Goal: Information Seeking & Learning: Learn about a topic

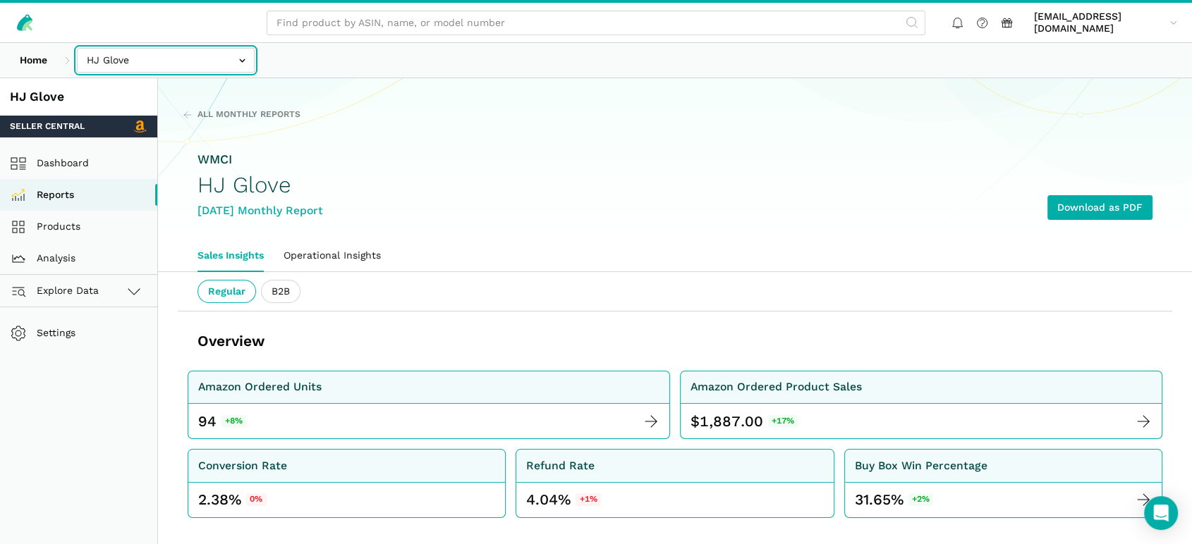
click at [128, 63] on input "text" at bounding box center [166, 60] width 178 height 25
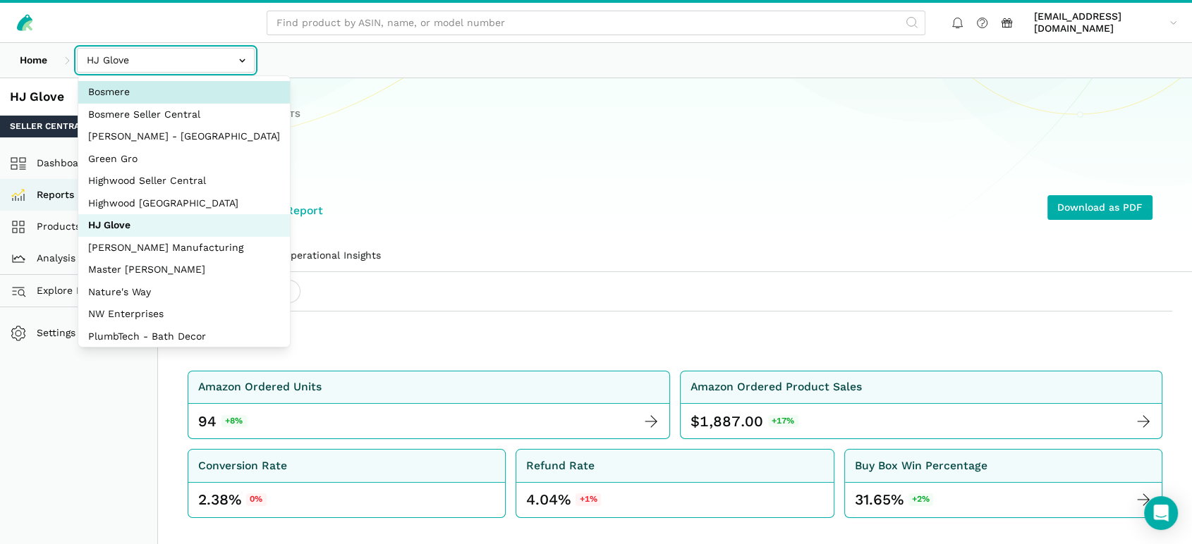
select select "V2pX19LsCJCUPTsPNmr2kmqu"
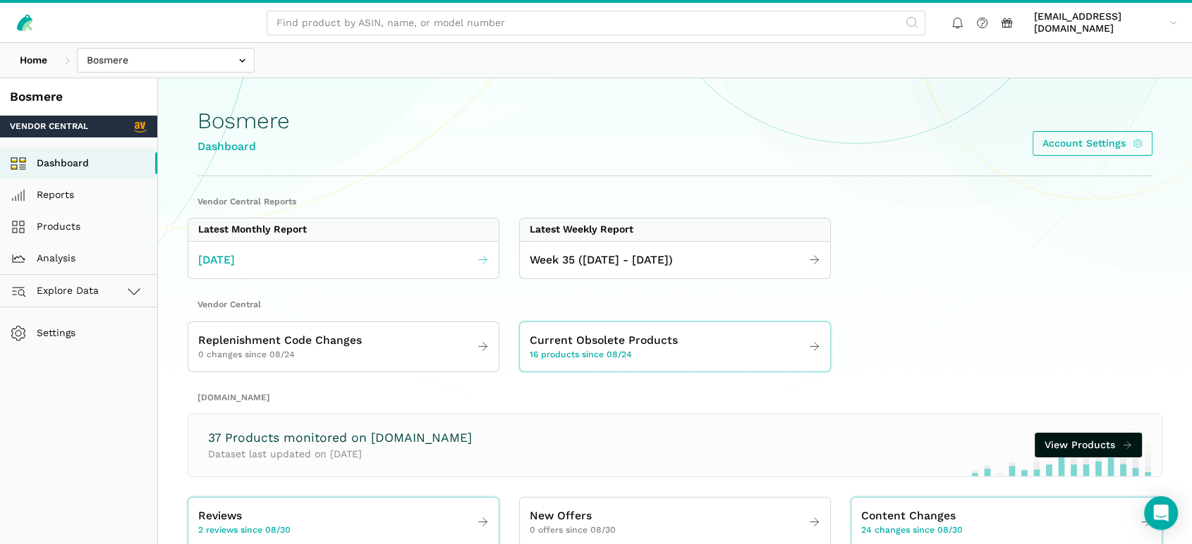
click at [235, 264] on span "[DATE]" at bounding box center [216, 261] width 37 height 18
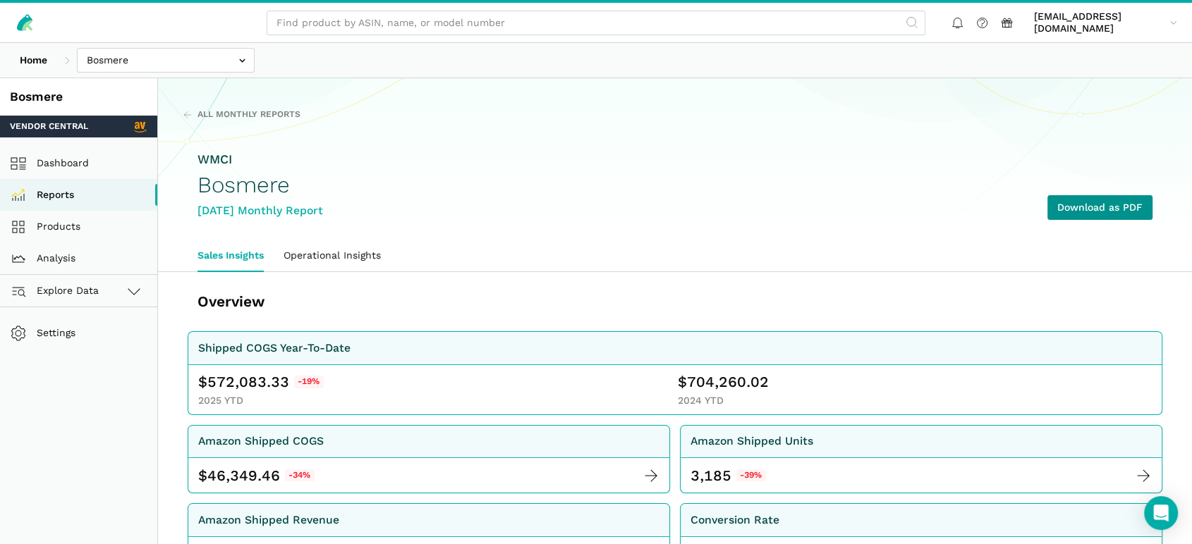
click at [1074, 206] on link "Download as PDF" at bounding box center [1099, 207] width 105 height 25
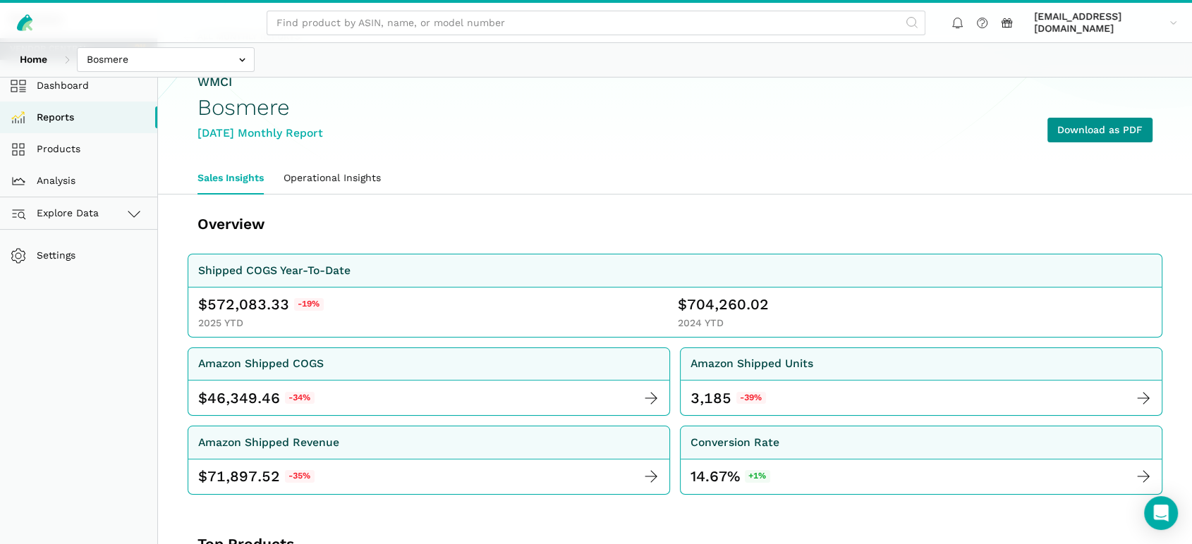
scroll to position [157, 0]
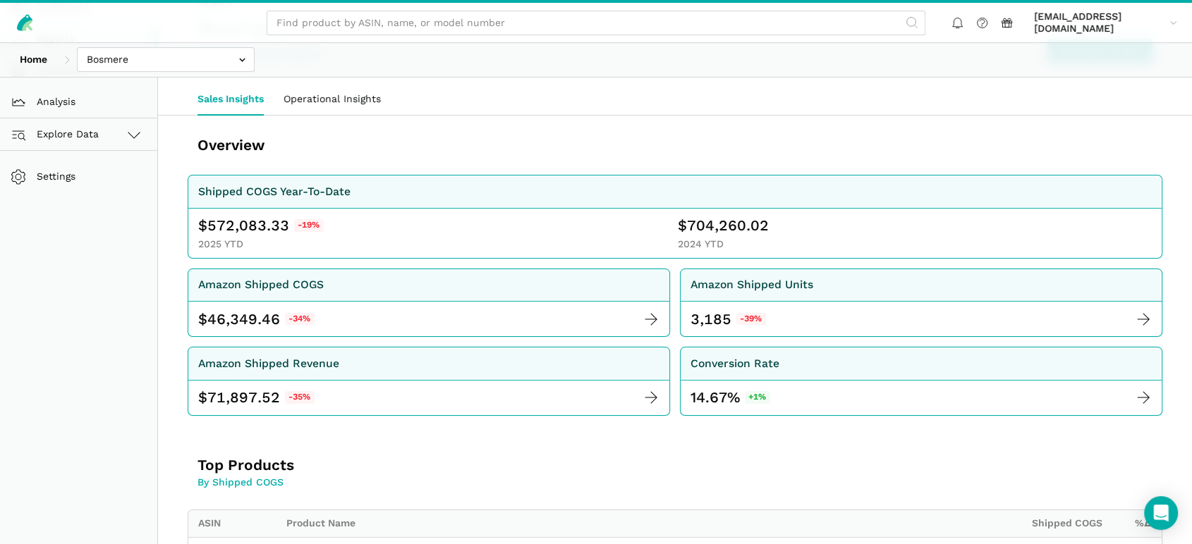
click at [387, 152] on h3 "Overview" at bounding box center [403, 145] width 413 height 20
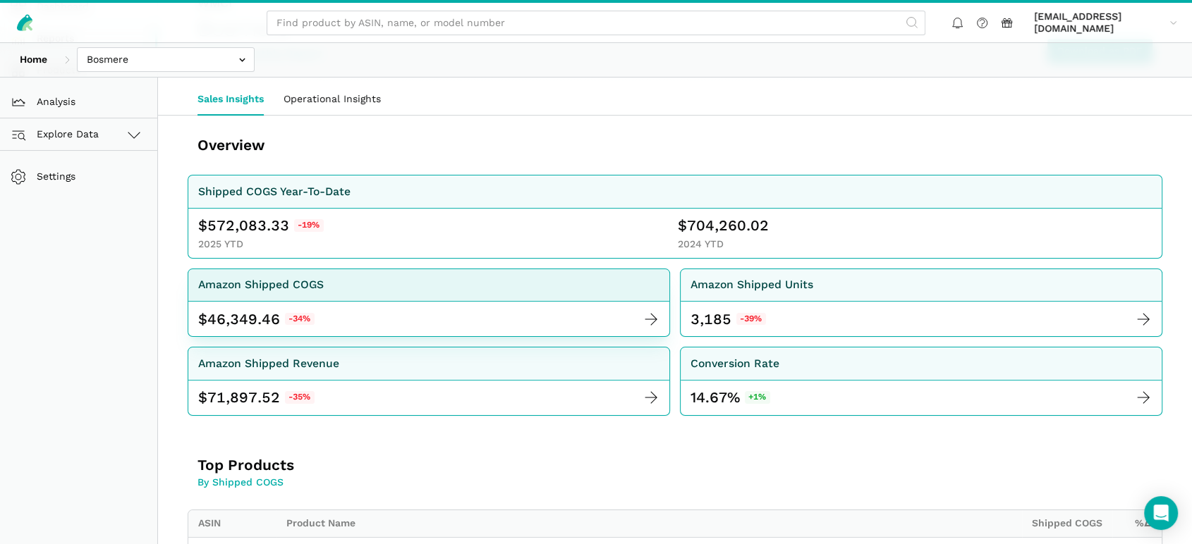
click at [503, 269] on div "Amazon Shipped COGS" at bounding box center [428, 285] width 481 height 33
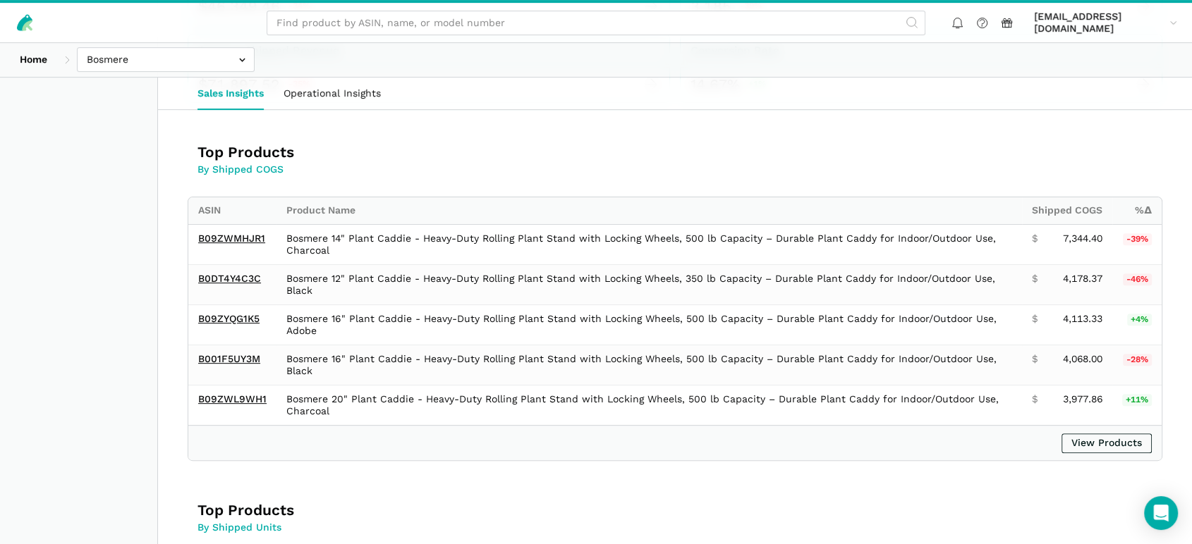
scroll to position [313, 0]
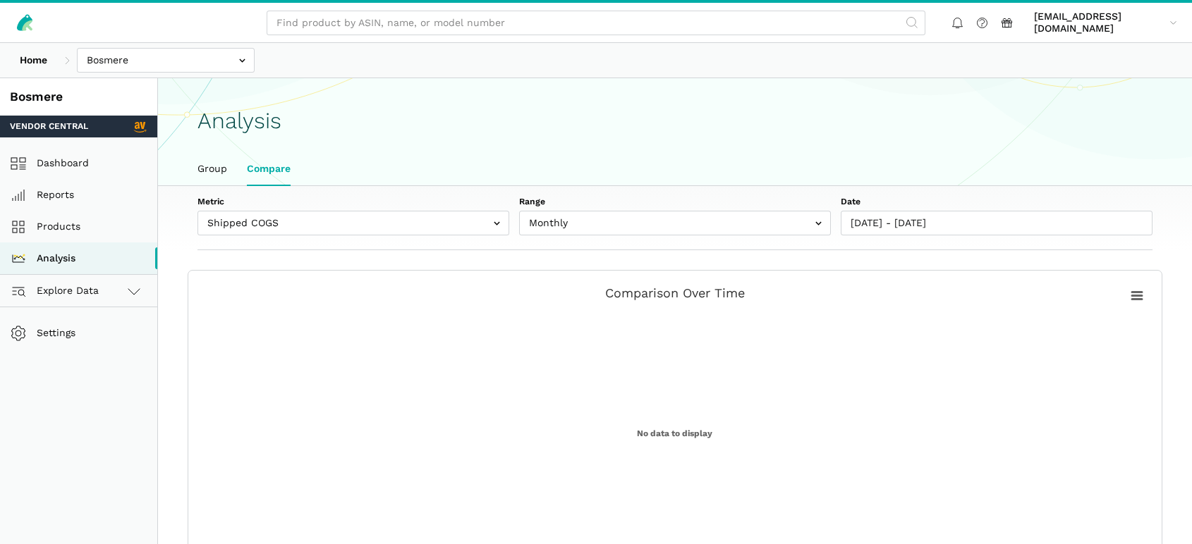
select select "Monthly"
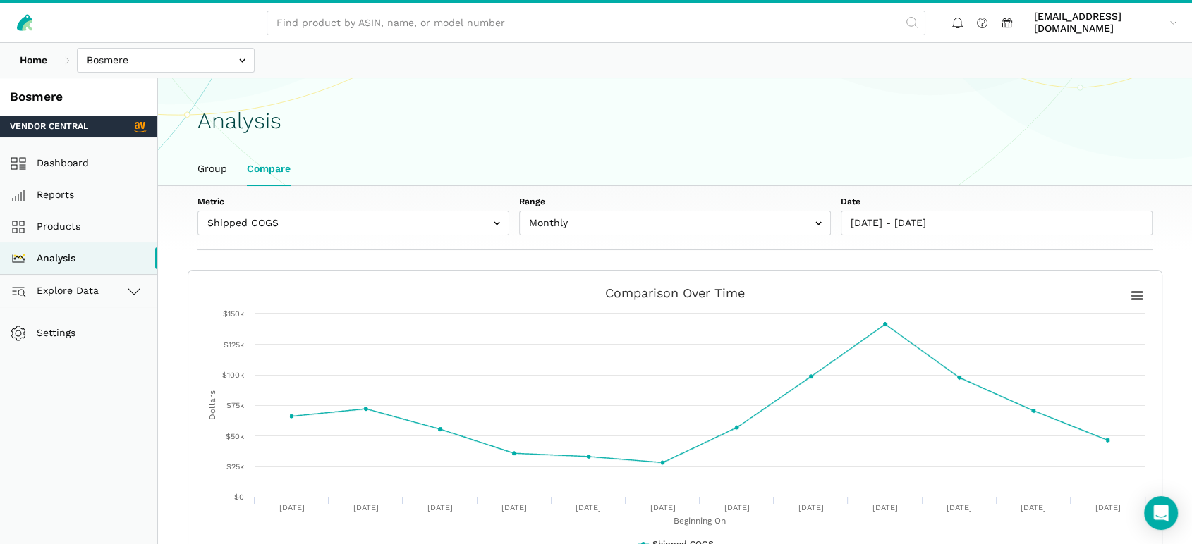
click at [692, 153] on ul "Group Compare" at bounding box center [675, 169] width 975 height 32
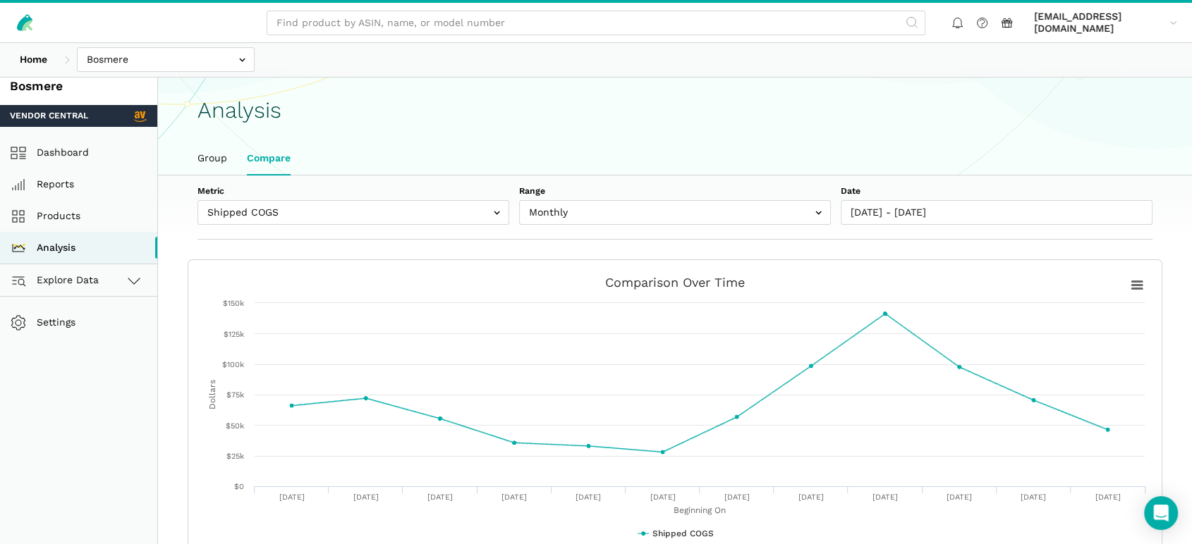
scroll to position [0, 0]
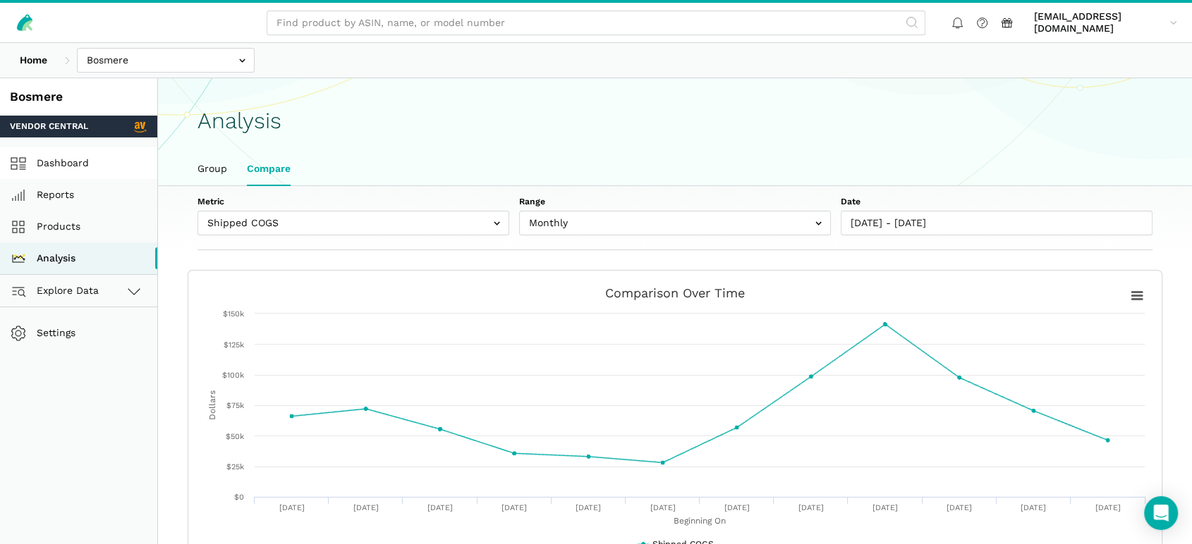
click at [72, 157] on link "Dashboard" at bounding box center [78, 163] width 157 height 32
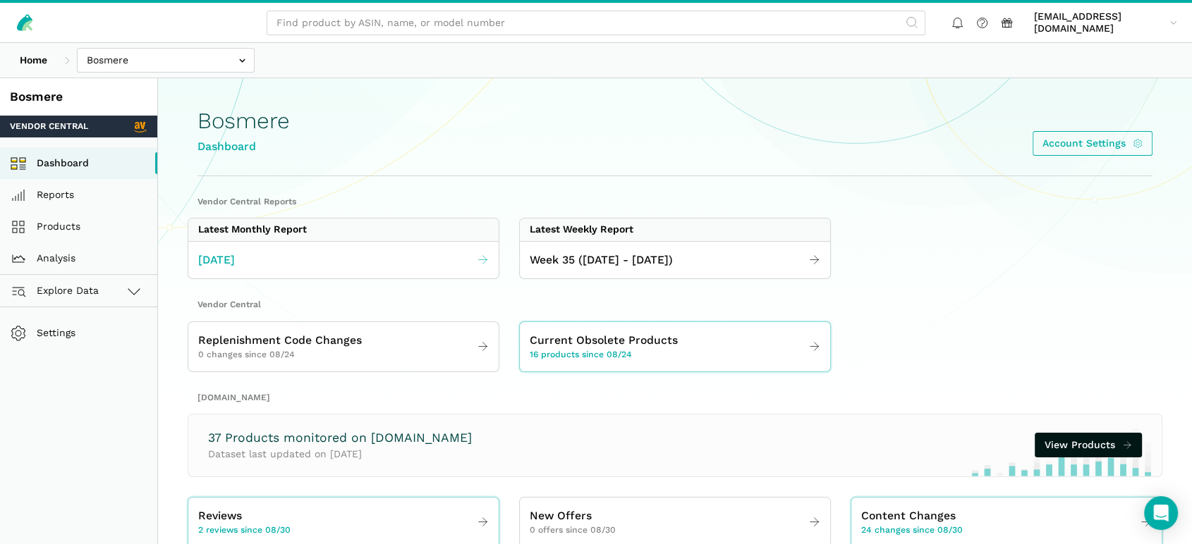
click at [235, 255] on span "[DATE]" at bounding box center [216, 261] width 37 height 18
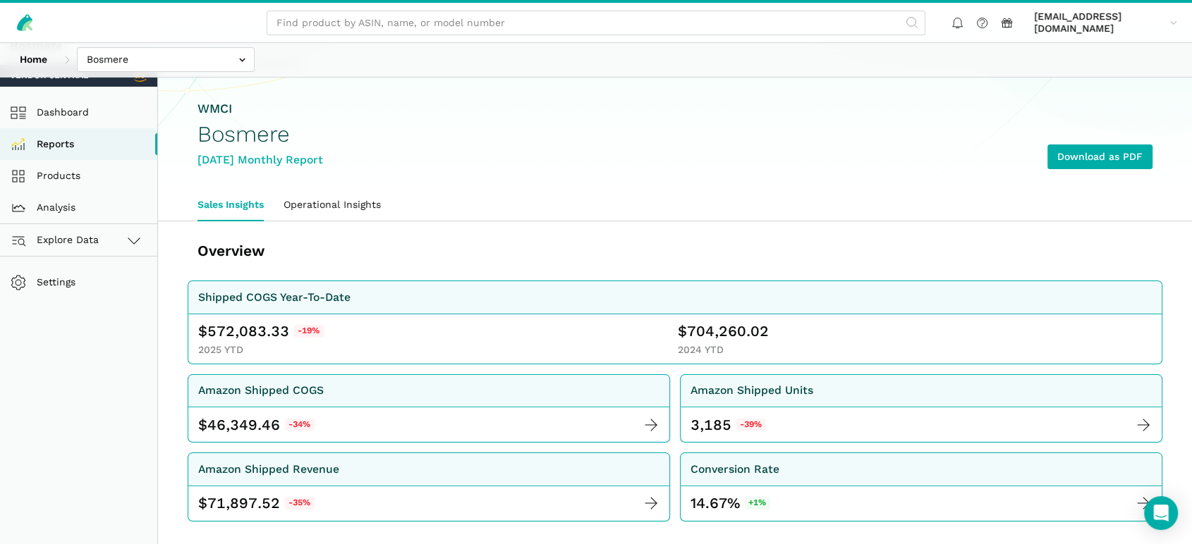
scroll to position [78, 0]
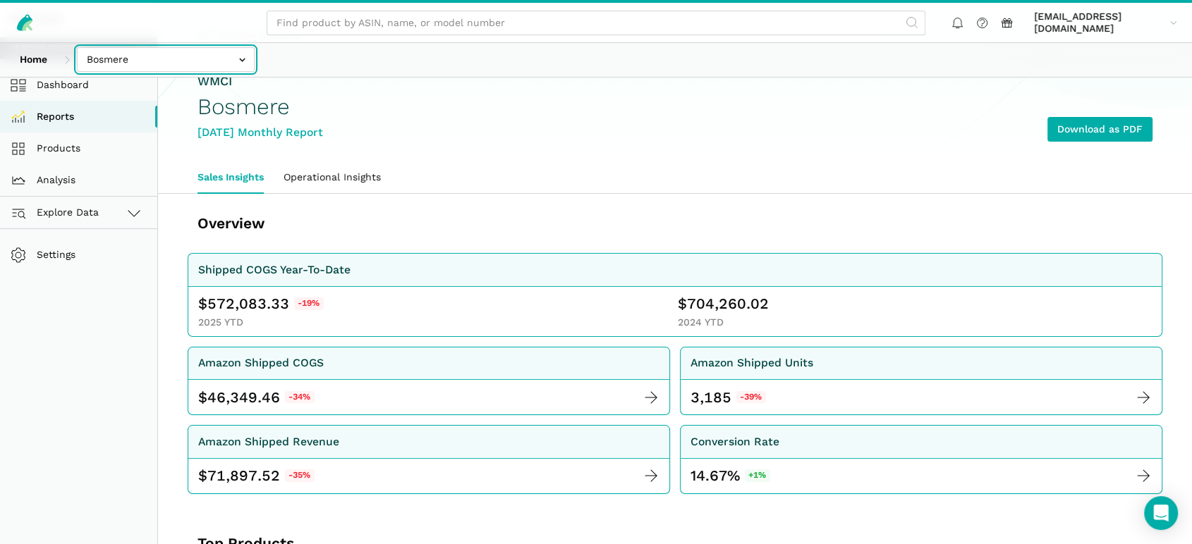
click at [197, 62] on input "text" at bounding box center [166, 59] width 178 height 25
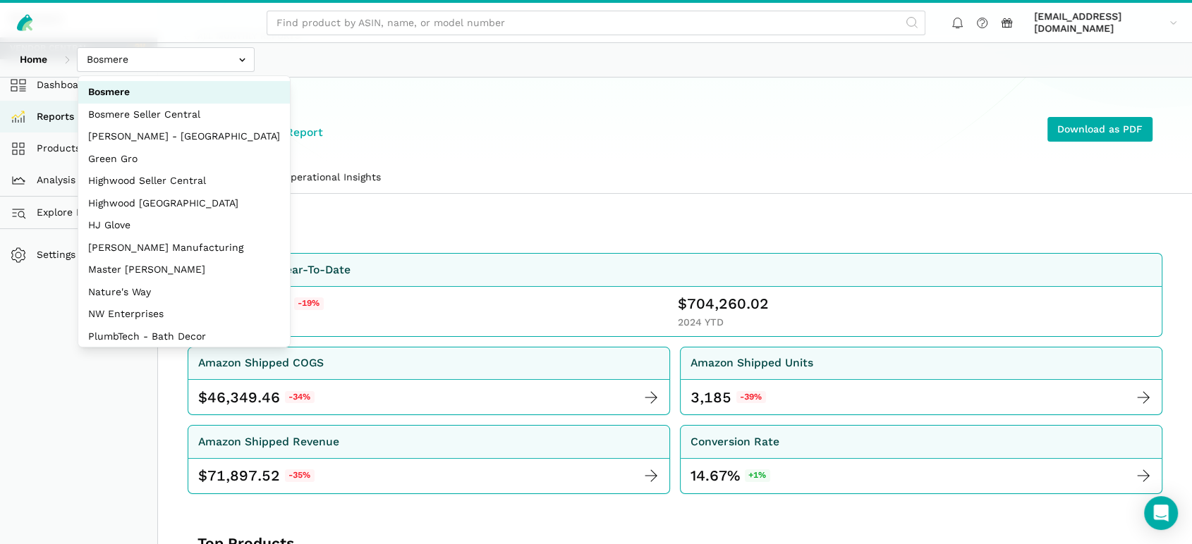
click at [479, 165] on ul "Sales Insights Operational Insights" at bounding box center [675, 177] width 975 height 32
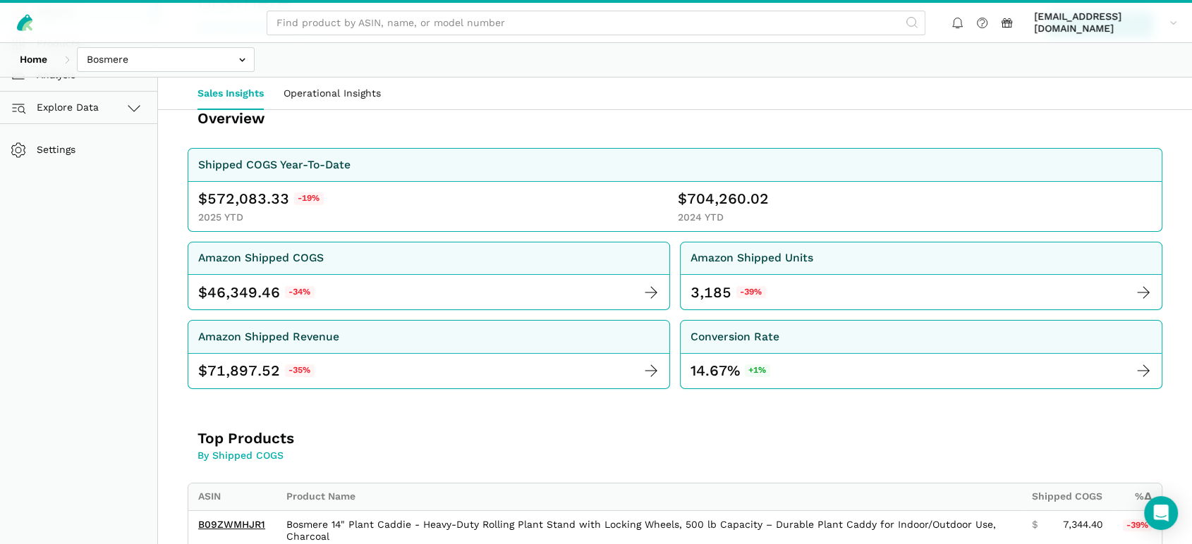
scroll to position [157, 0]
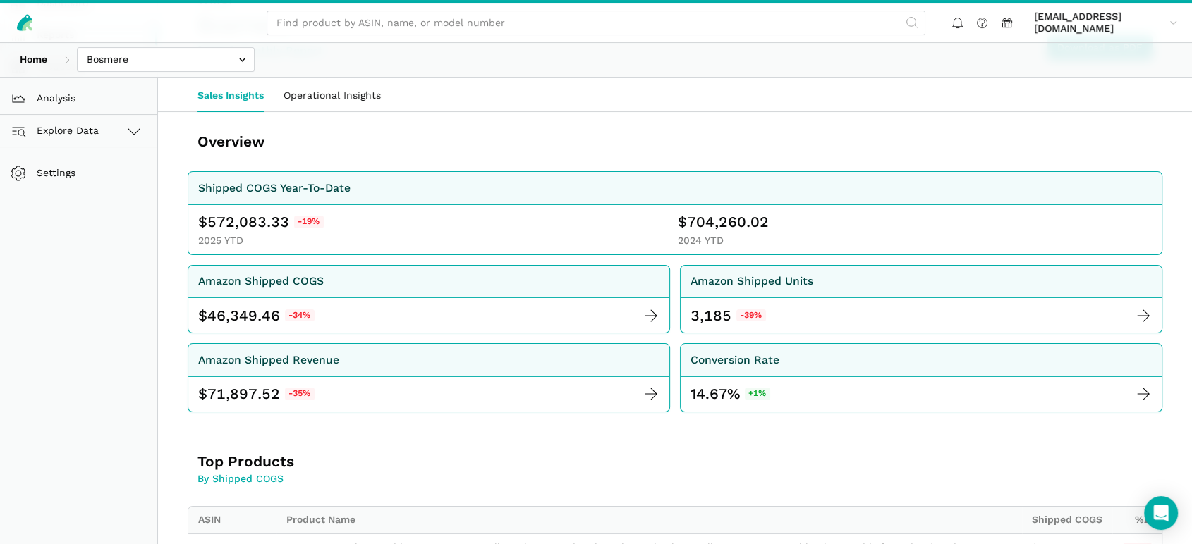
scroll to position [195, 0]
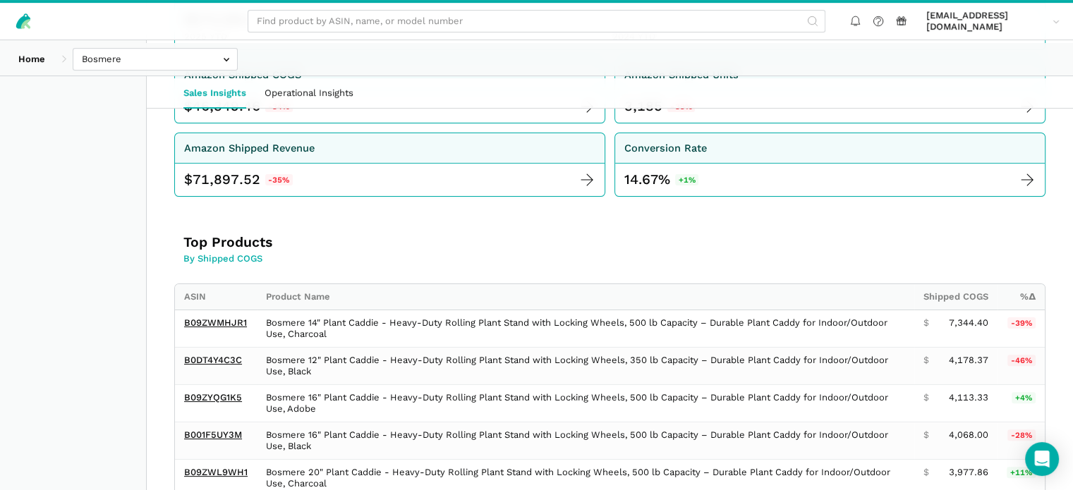
scroll to position [265, 0]
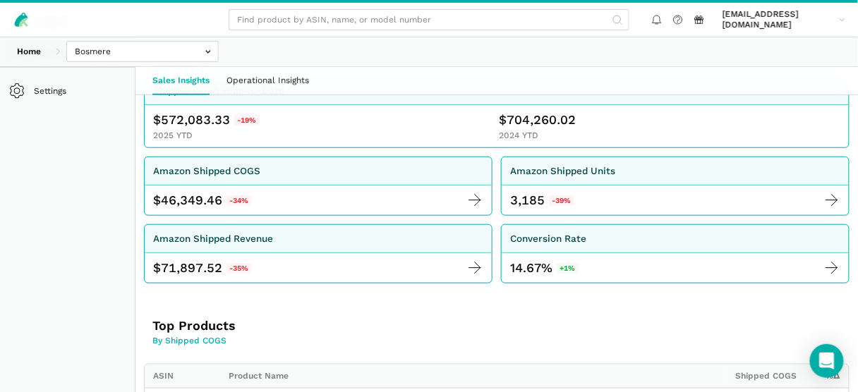
scroll to position [152, 0]
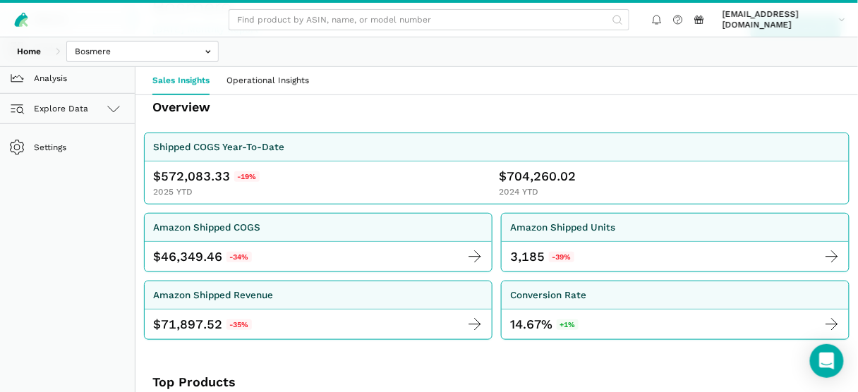
drag, startPoint x: 188, startPoint y: 176, endPoint x: 175, endPoint y: 173, distance: 13.2
click at [188, 176] on span "572,083.33" at bounding box center [195, 176] width 69 height 17
drag, startPoint x: 153, startPoint y: 173, endPoint x: 280, endPoint y: 173, distance: 126.9
click at [280, 173] on div "$ 572,083.33 -19%" at bounding box center [323, 176] width 341 height 17
copy div "$ 572,083.33 -19%"
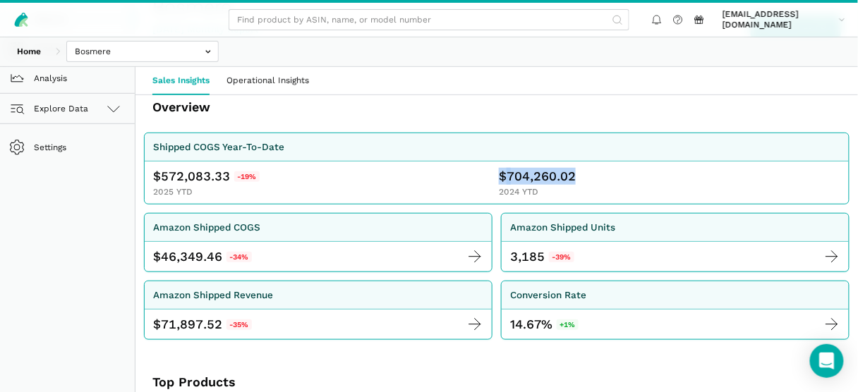
drag, startPoint x: 500, startPoint y: 174, endPoint x: 583, endPoint y: 173, distance: 82.5
click at [583, 173] on div "$ 704,260.02" at bounding box center [669, 176] width 341 height 17
copy span "$ 704,260.02"
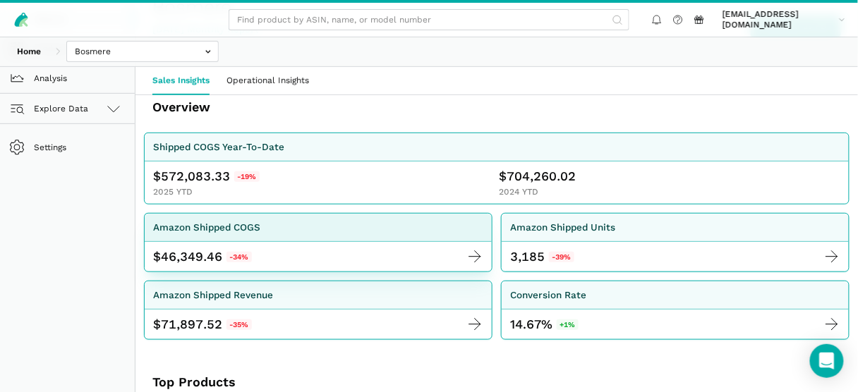
click at [147, 245] on div "$ 46,349.46 -34%" at bounding box center [318, 257] width 347 height 30
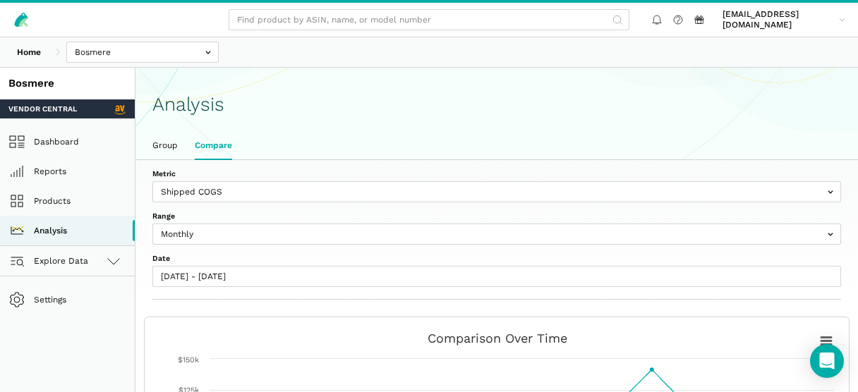
select select "Monthly"
click at [68, 142] on link "Dashboard" at bounding box center [67, 142] width 135 height 30
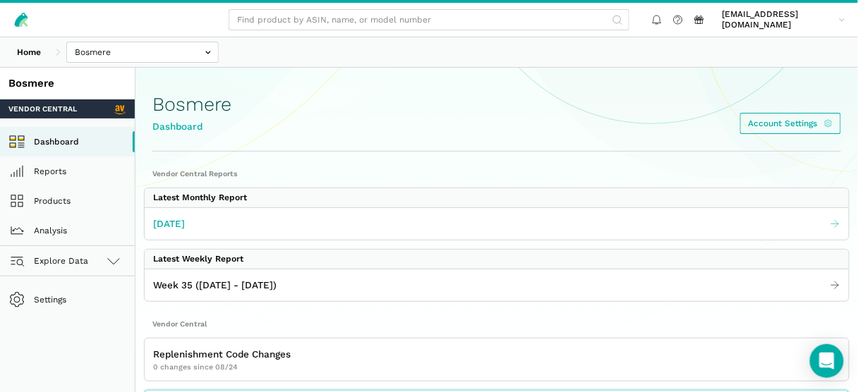
click at [176, 224] on span "[DATE]" at bounding box center [169, 224] width 32 height 15
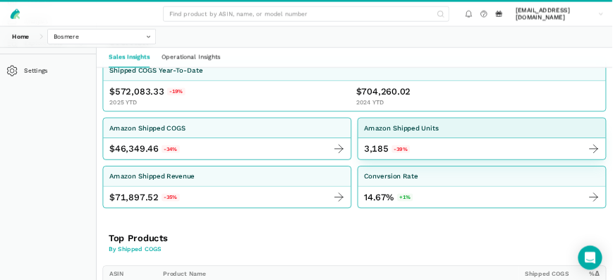
scroll to position [226, 0]
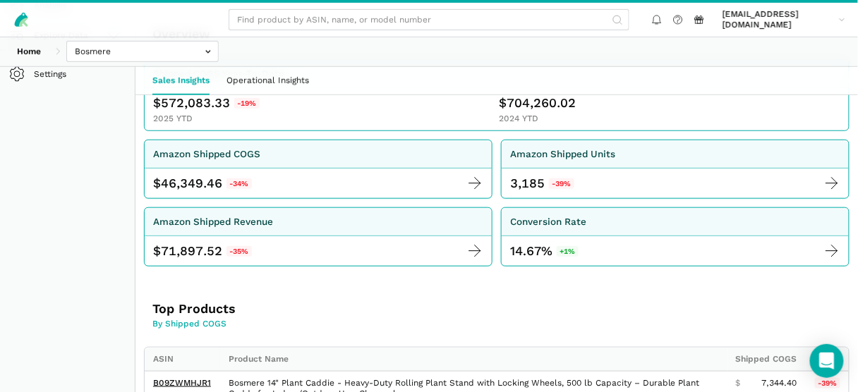
click at [614, 114] on div "2024 YTD" at bounding box center [669, 119] width 341 height 11
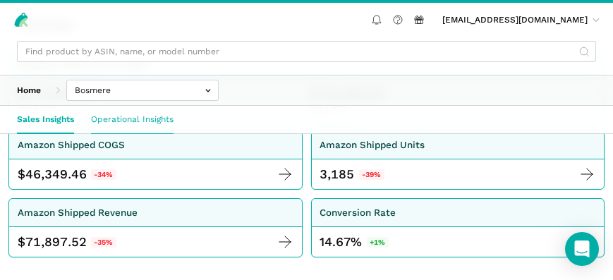
scroll to position [305, 0]
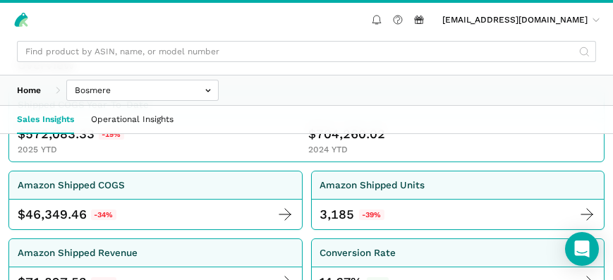
click at [223, 36] on div at bounding box center [306, 51] width 596 height 38
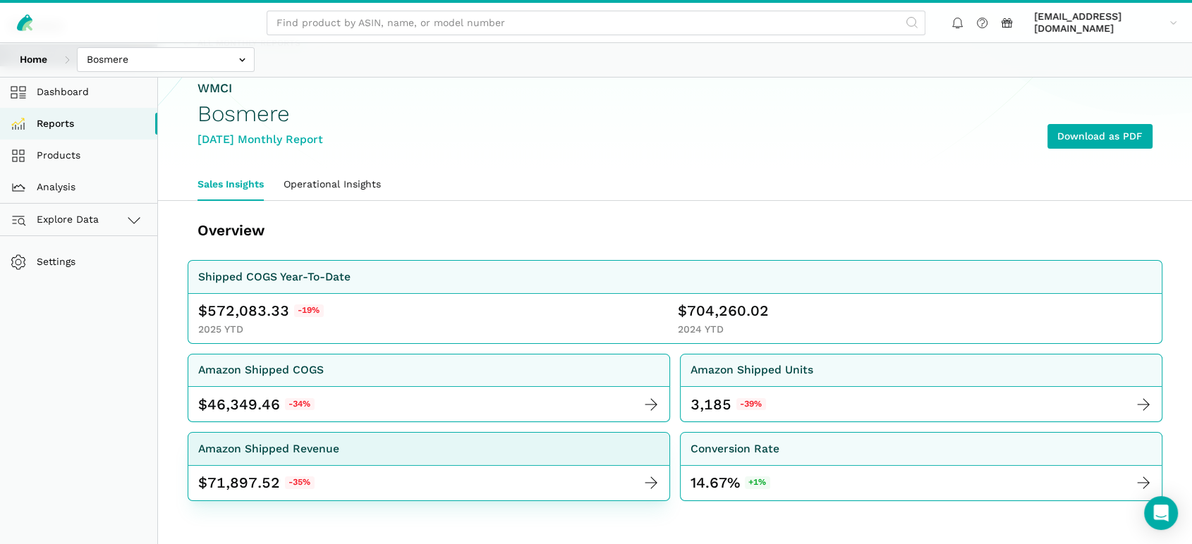
scroll to position [0, 0]
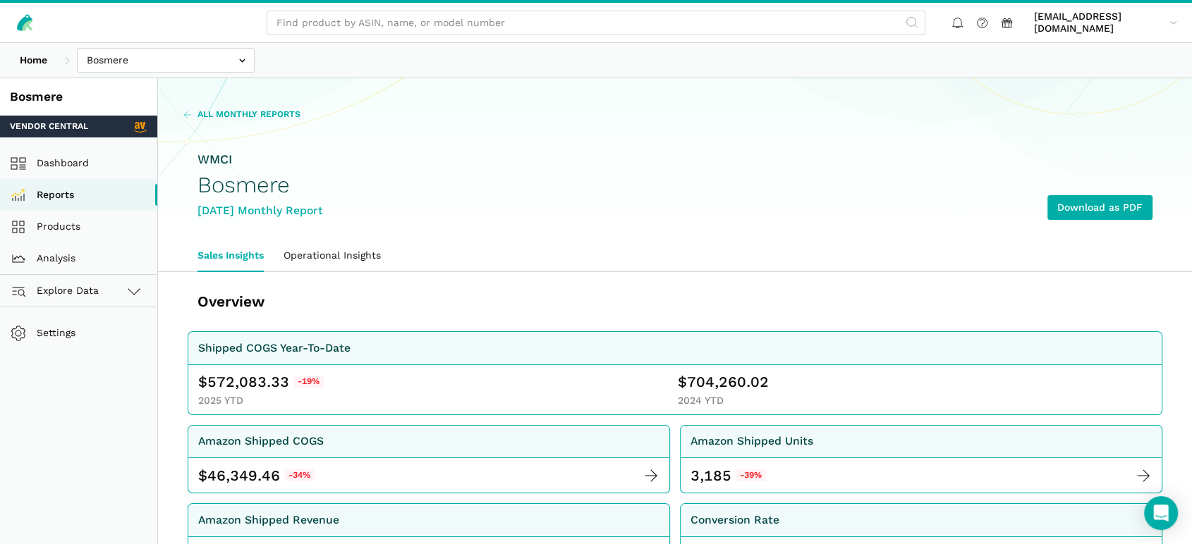
click at [227, 116] on span "All Monthly Reports" at bounding box center [248, 115] width 103 height 13
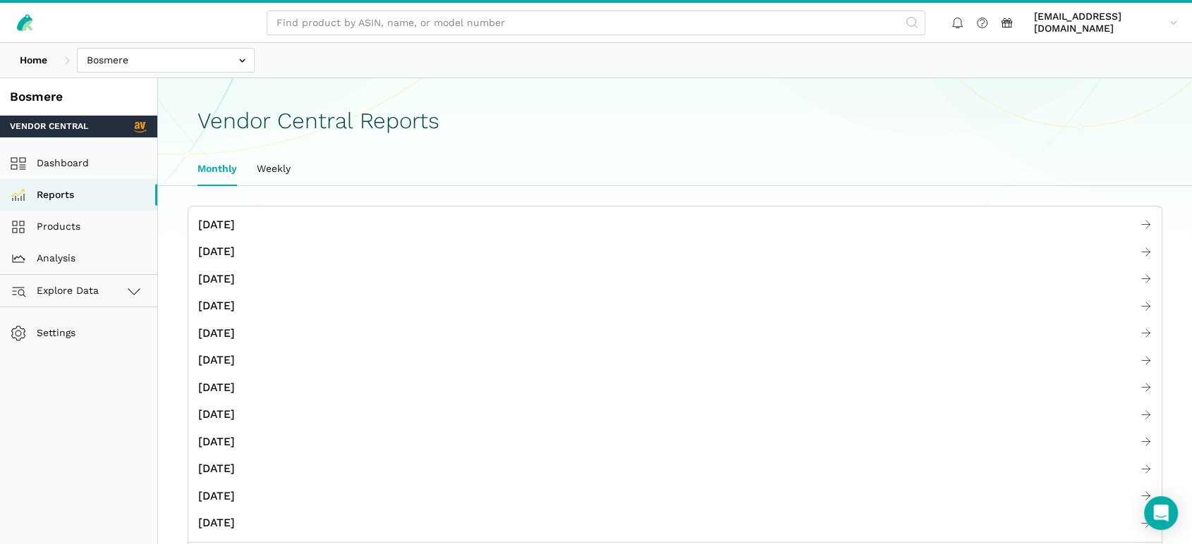
scroll to position [78, 0]
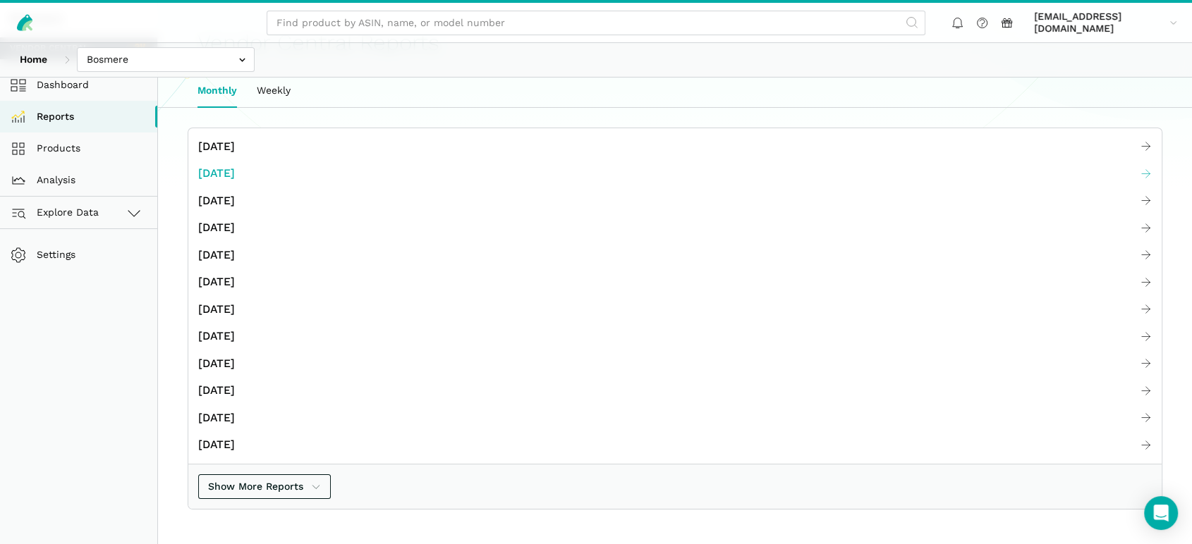
click at [223, 173] on span "[DATE]" at bounding box center [216, 174] width 37 height 18
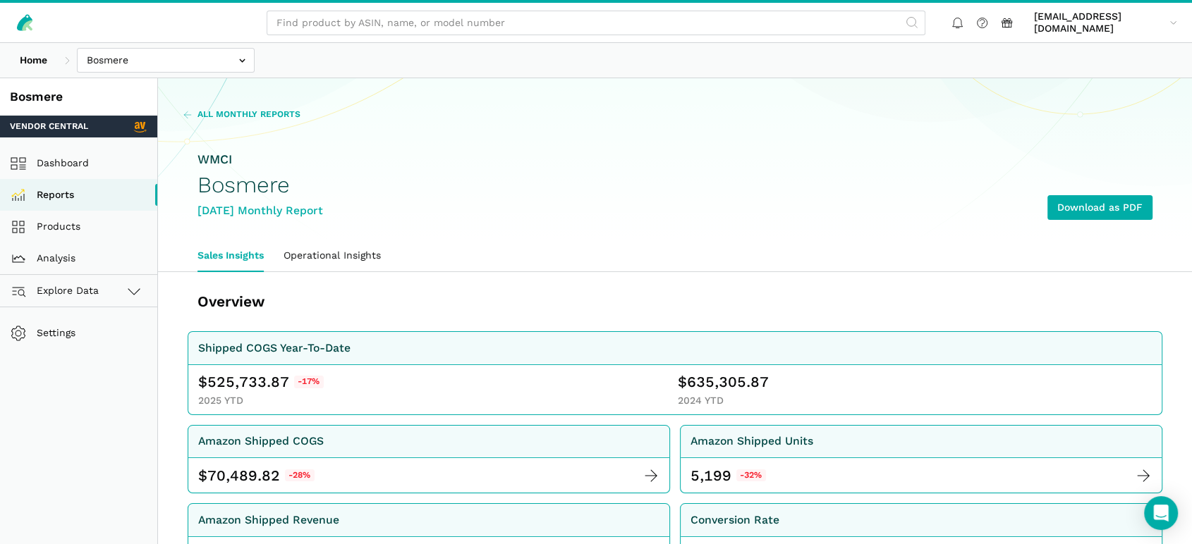
click at [240, 116] on span "All Monthly Reports" at bounding box center [248, 115] width 103 height 13
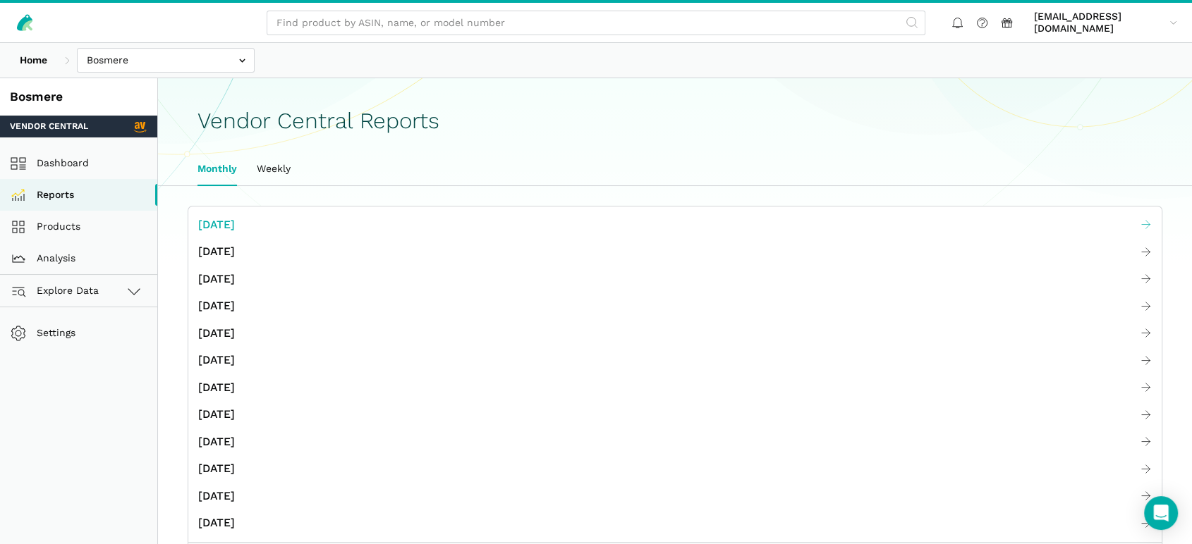
click at [217, 217] on span "[DATE]" at bounding box center [216, 226] width 37 height 18
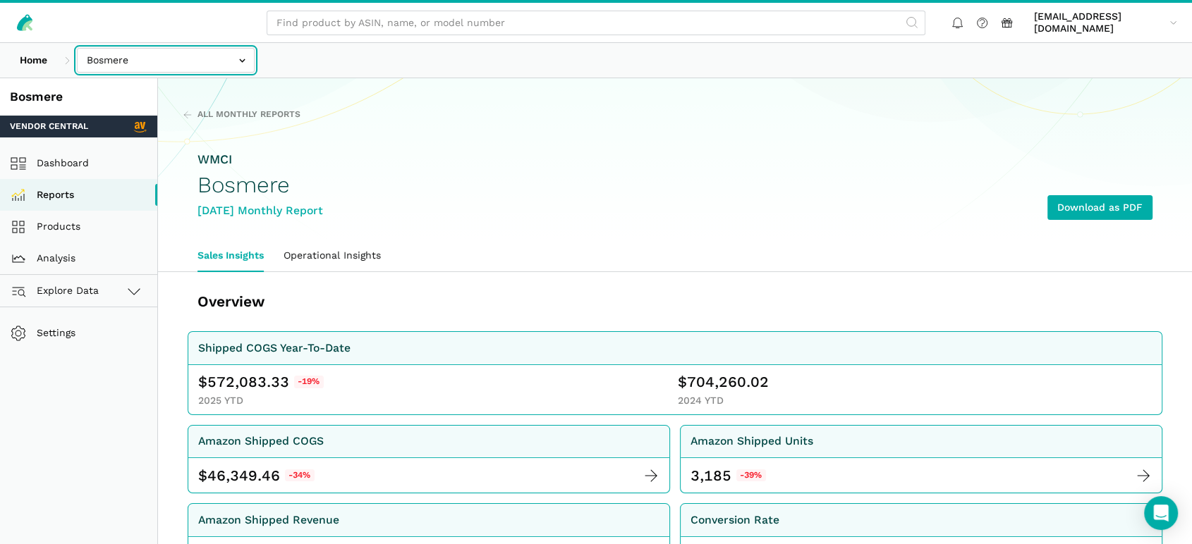
click at [179, 61] on input "text" at bounding box center [166, 60] width 178 height 25
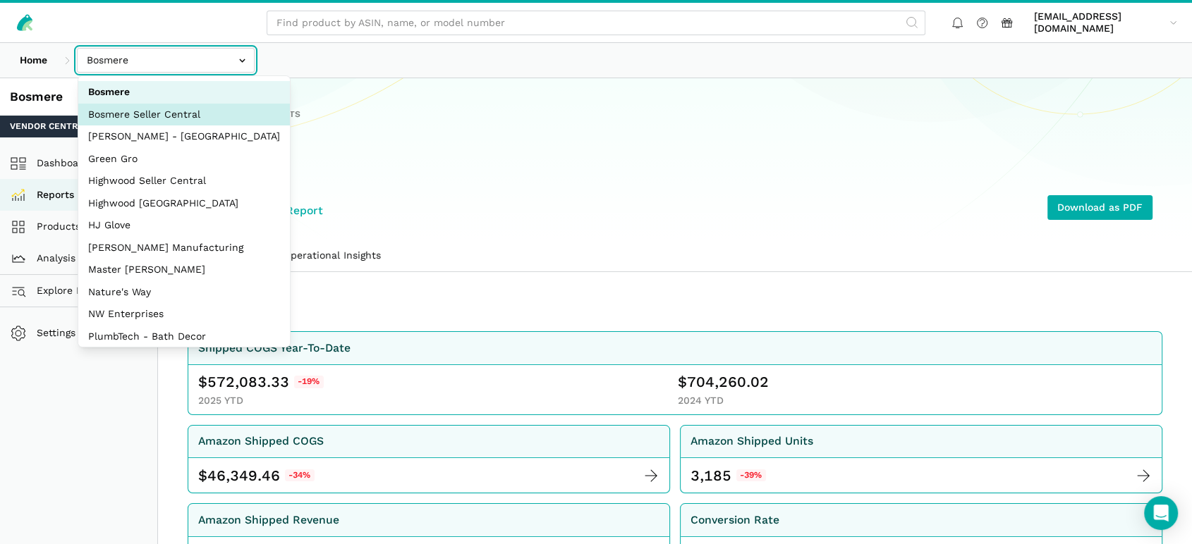
select select "BTBekgVqJuXJtKJ8xU18L4hA"
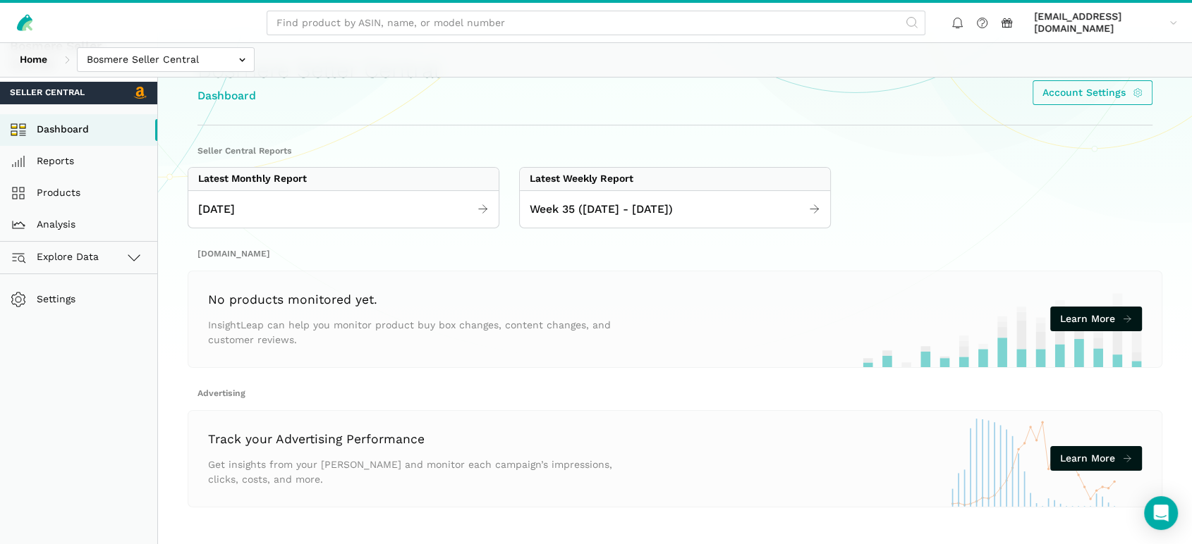
scroll to position [78, 0]
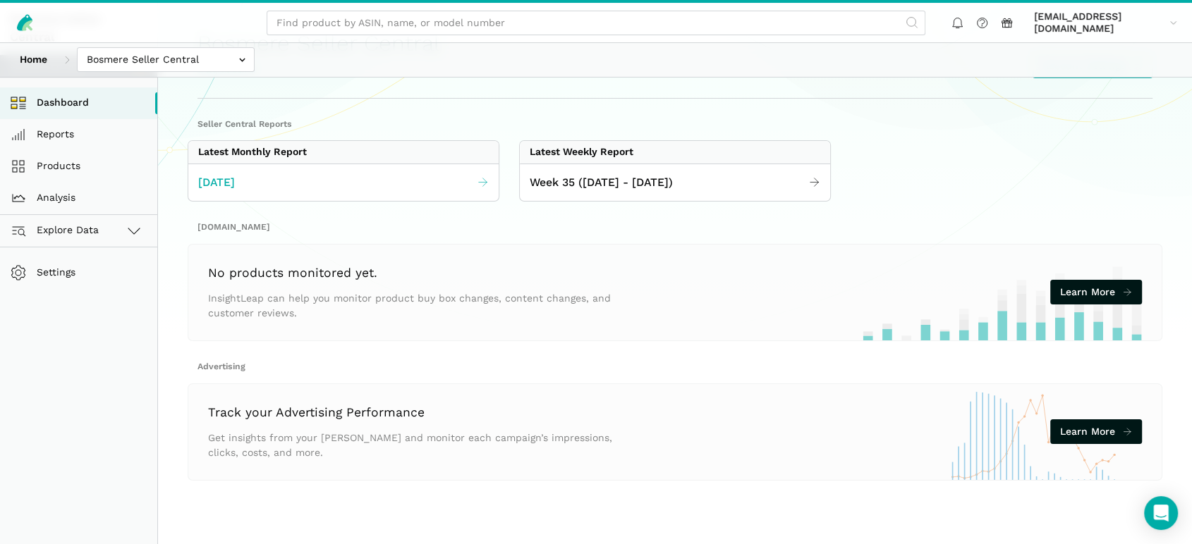
click at [279, 184] on link "[DATE]" at bounding box center [343, 183] width 310 height 28
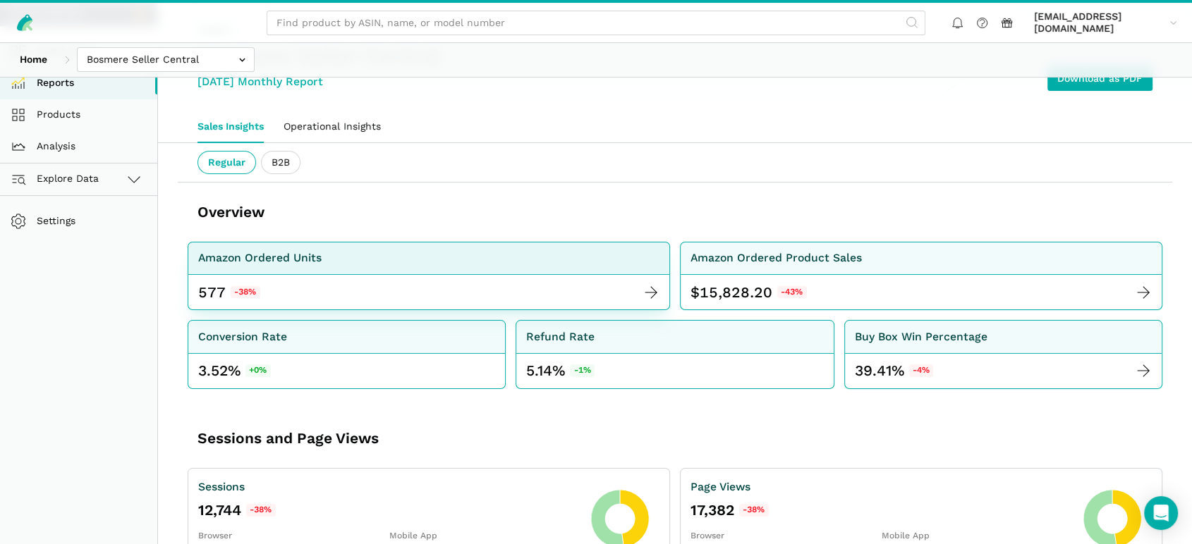
scroll to position [157, 0]
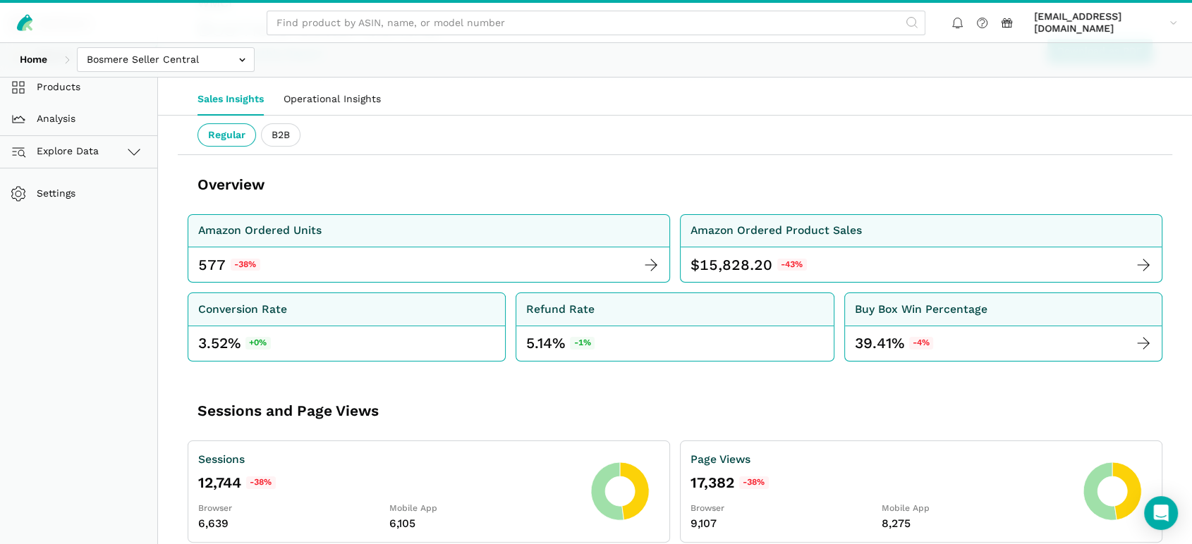
click at [491, 152] on ui-tabs "Regular B2B" at bounding box center [674, 135] width 955 height 39
click at [477, 166] on div at bounding box center [674, 165] width 955 height 20
click at [277, 130] on ui-tab "B2B" at bounding box center [280, 135] width 39 height 24
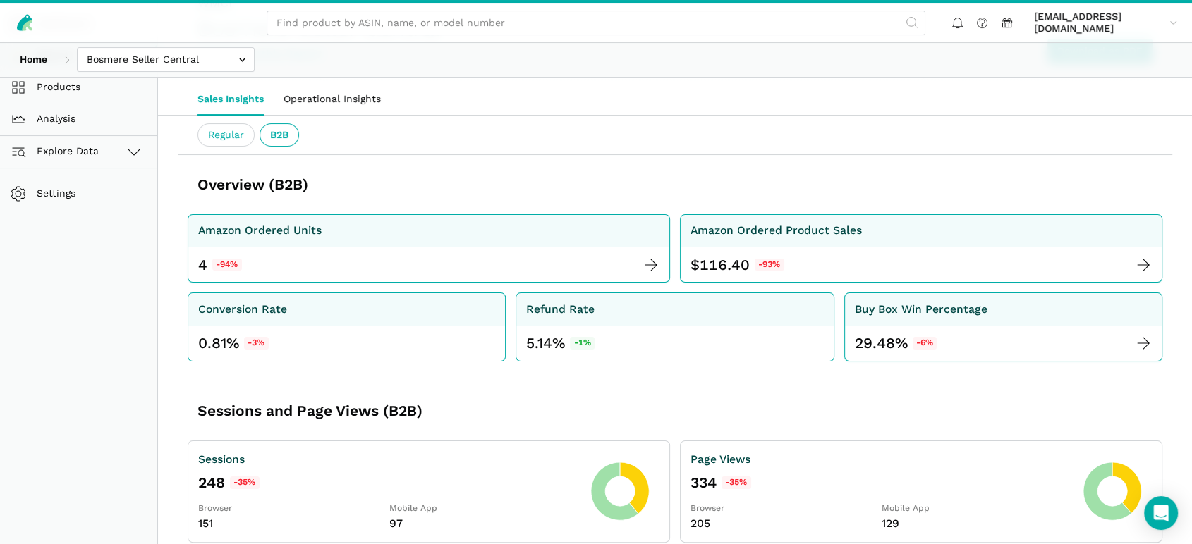
click at [235, 138] on ui-tab "Regular" at bounding box center [225, 135] width 57 height 24
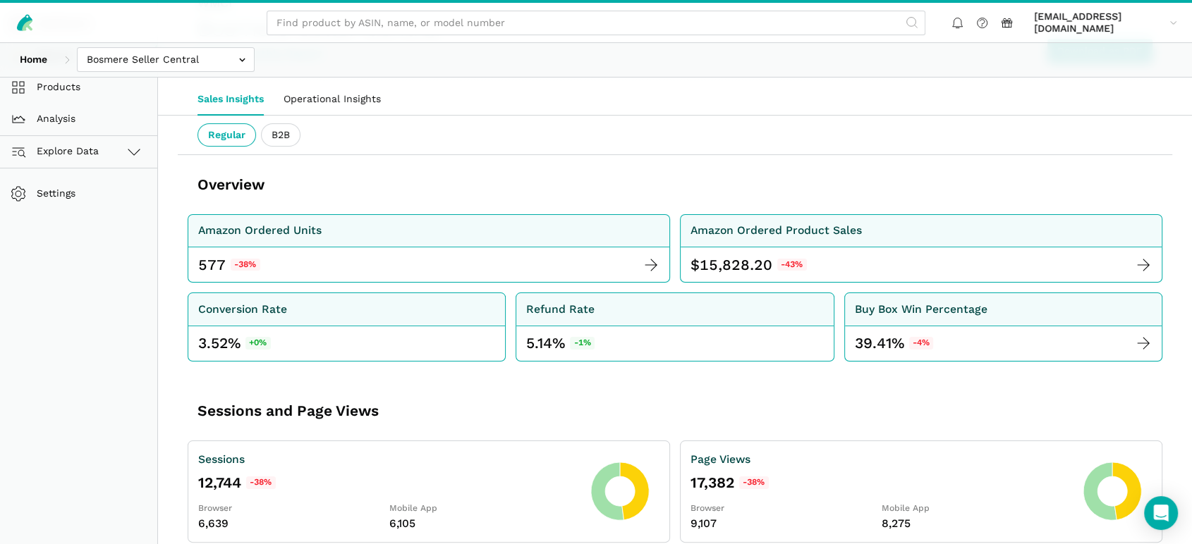
click at [429, 188] on div "Overview" at bounding box center [403, 185] width 413 height 20
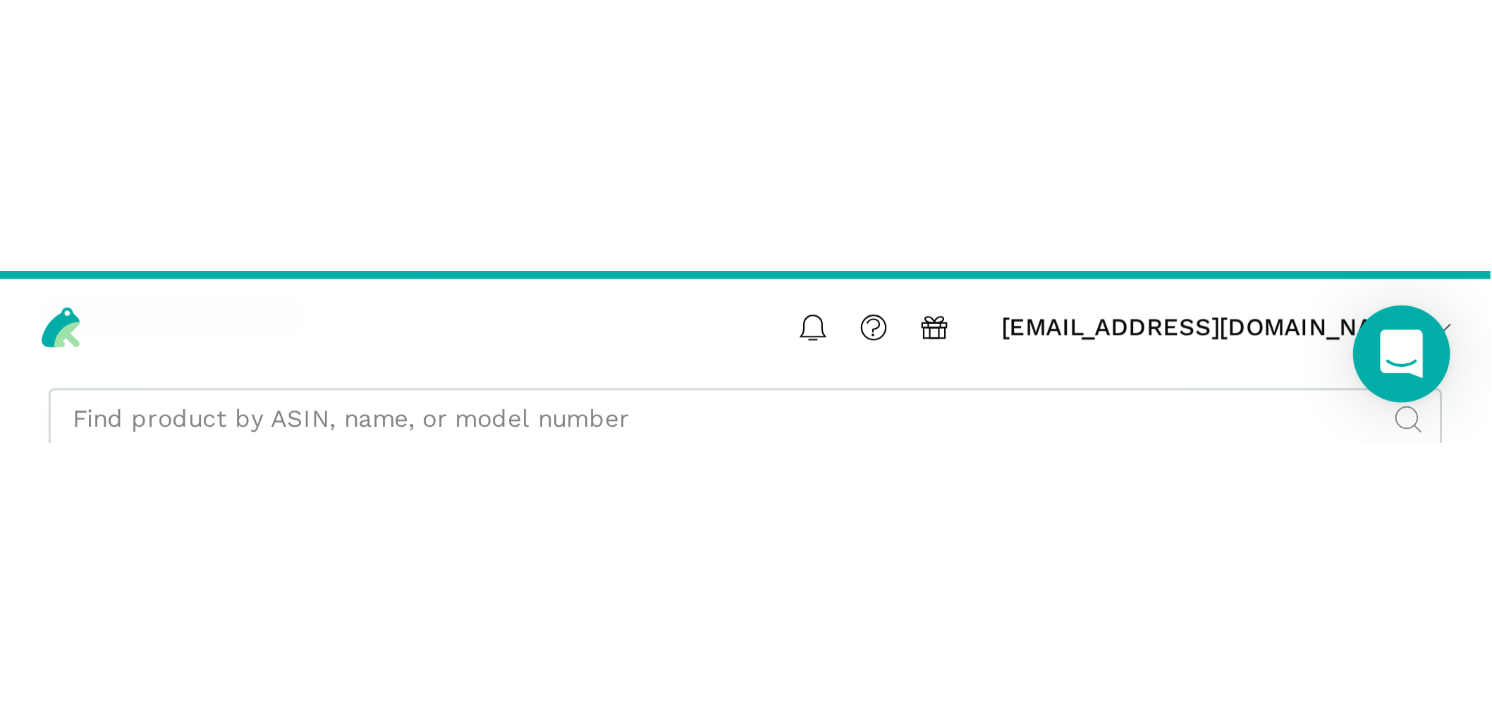
scroll to position [152, 0]
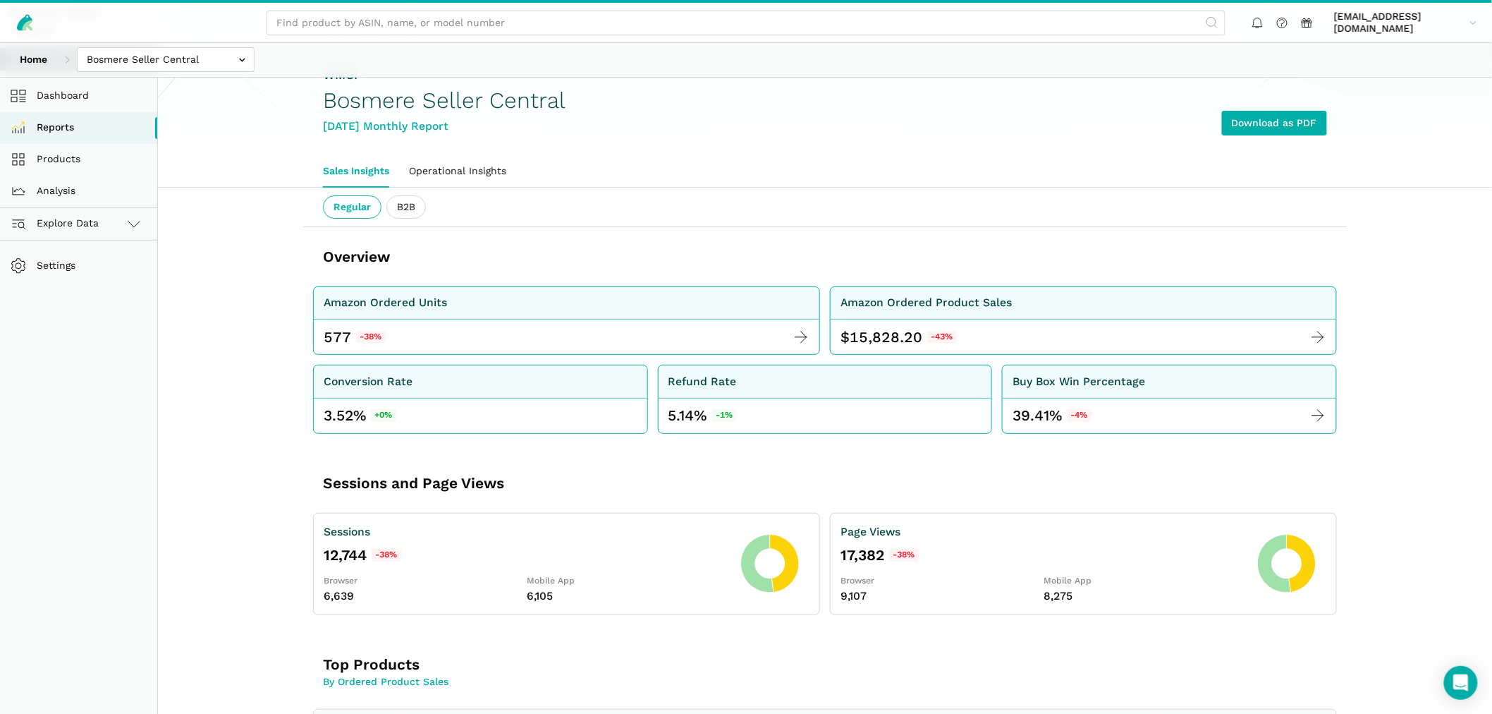
scroll to position [73, 0]
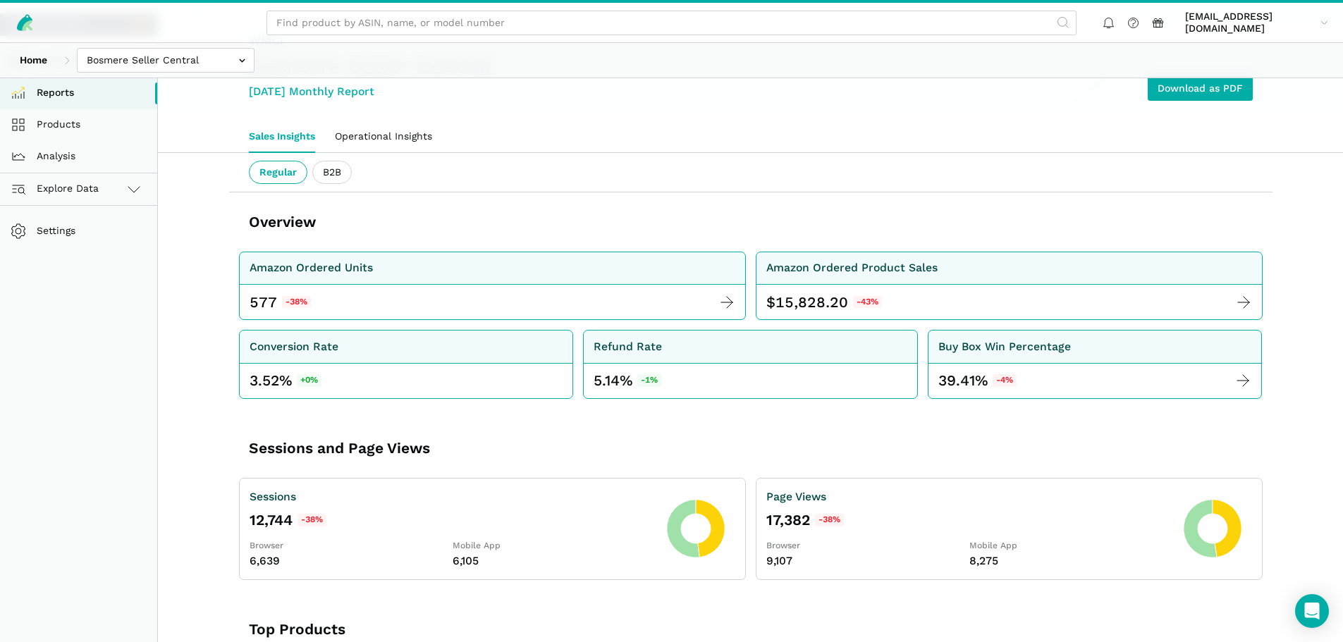
scroll to position [144, 0]
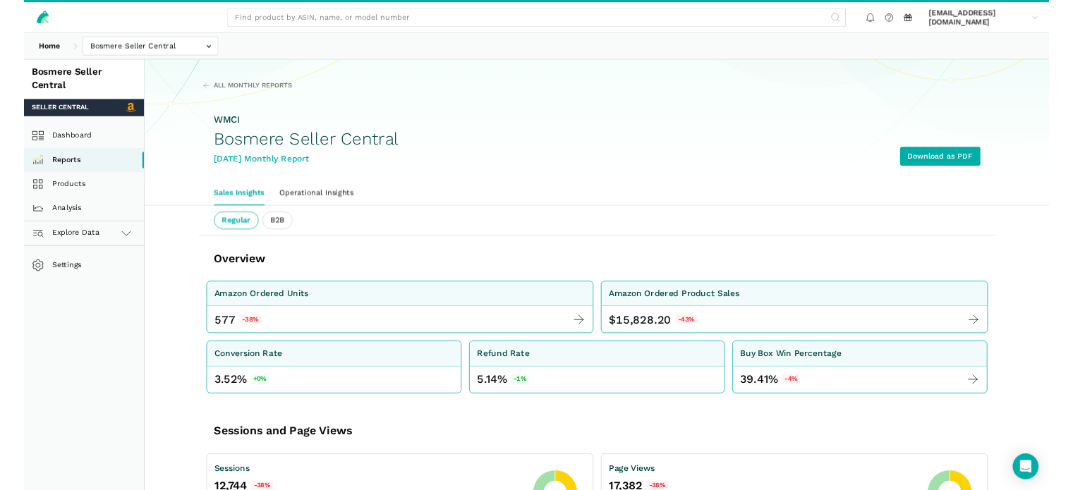
scroll to position [0, 0]
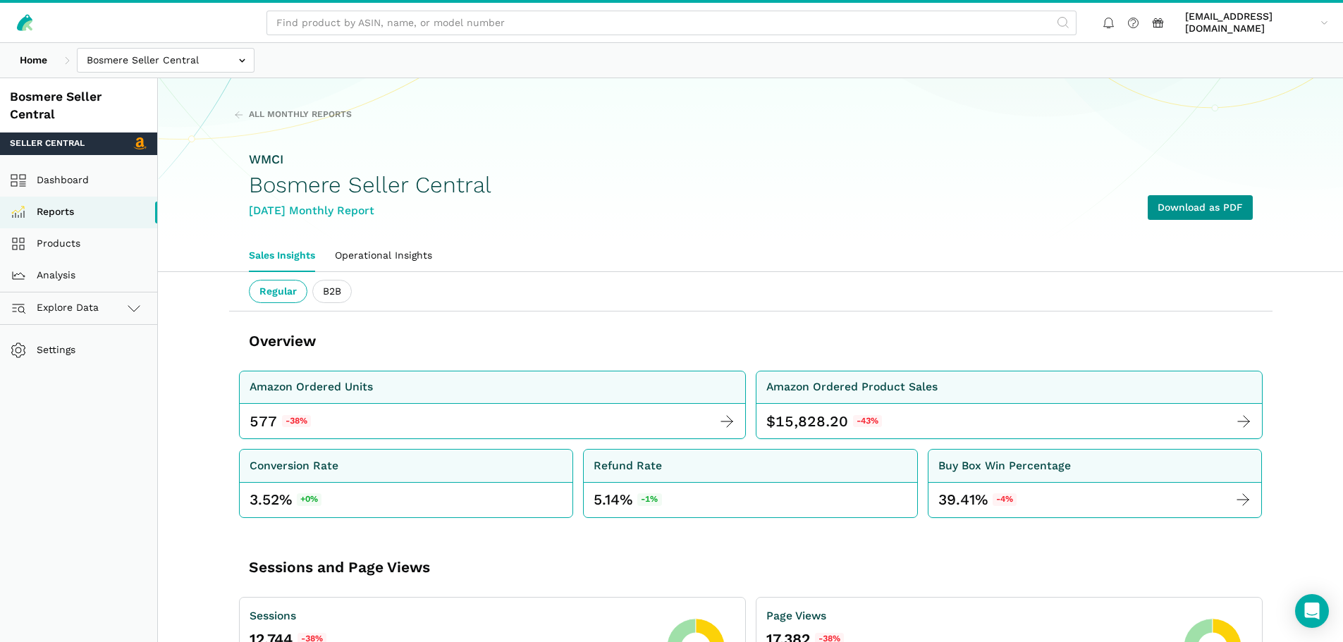
click at [1175, 212] on link "Download as PDF" at bounding box center [1200, 207] width 105 height 25
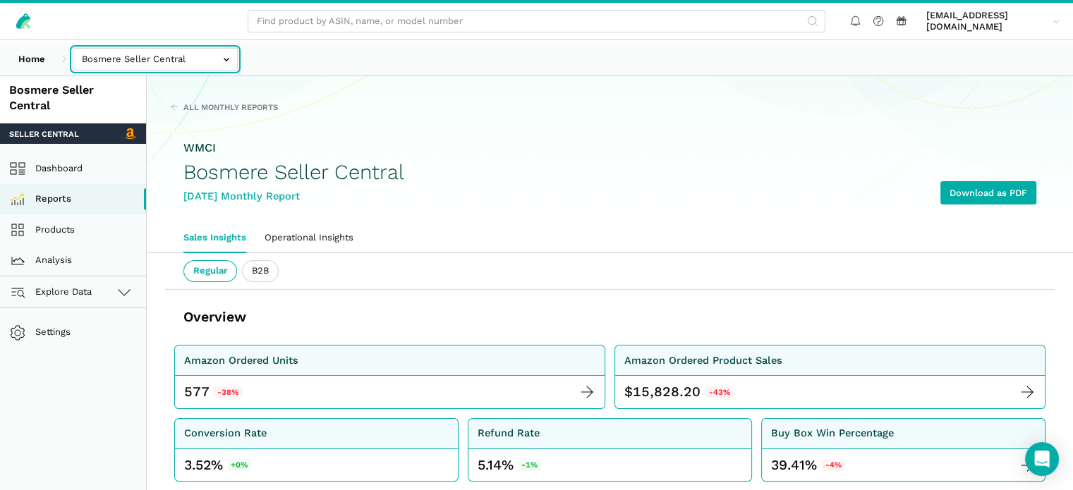
click at [171, 67] on input "text" at bounding box center [155, 59] width 165 height 23
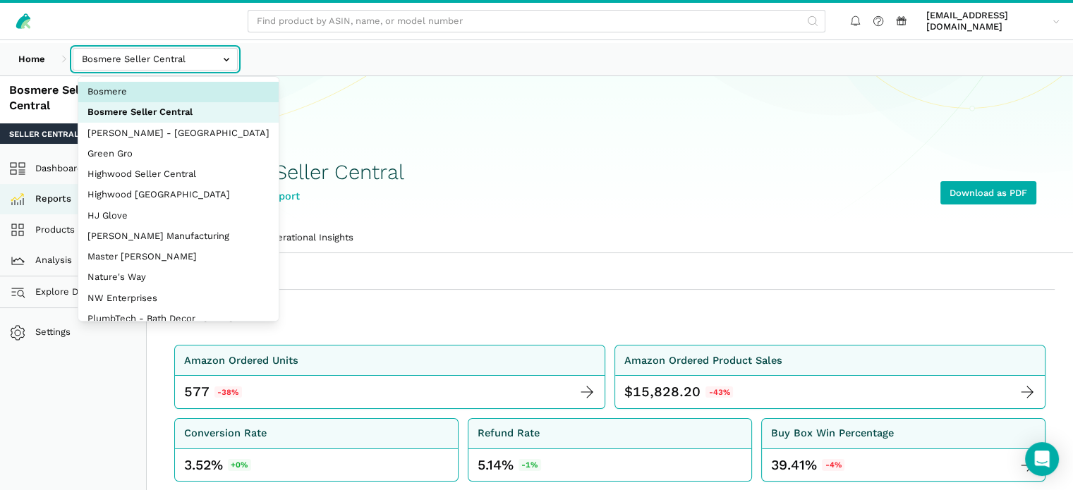
select select "V2pX19LsCJCUPTsPNmr2kmqu"
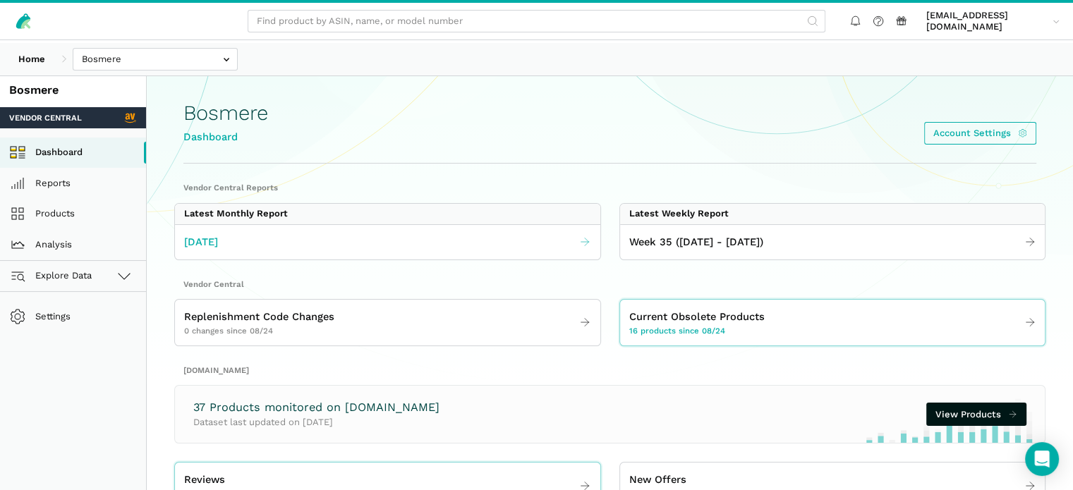
click at [218, 250] on span "[DATE]" at bounding box center [201, 242] width 34 height 16
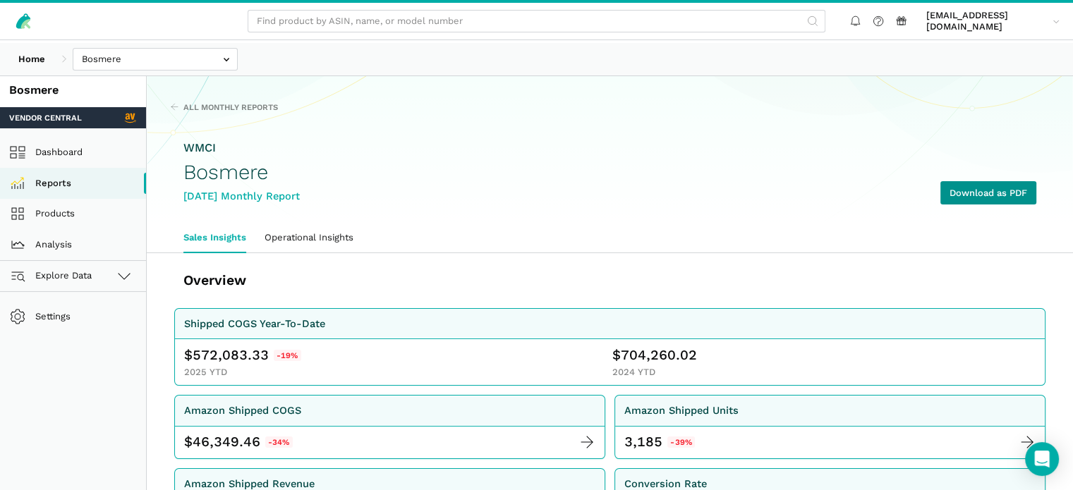
click at [946, 205] on link "Download as PDF" at bounding box center [988, 192] width 96 height 23
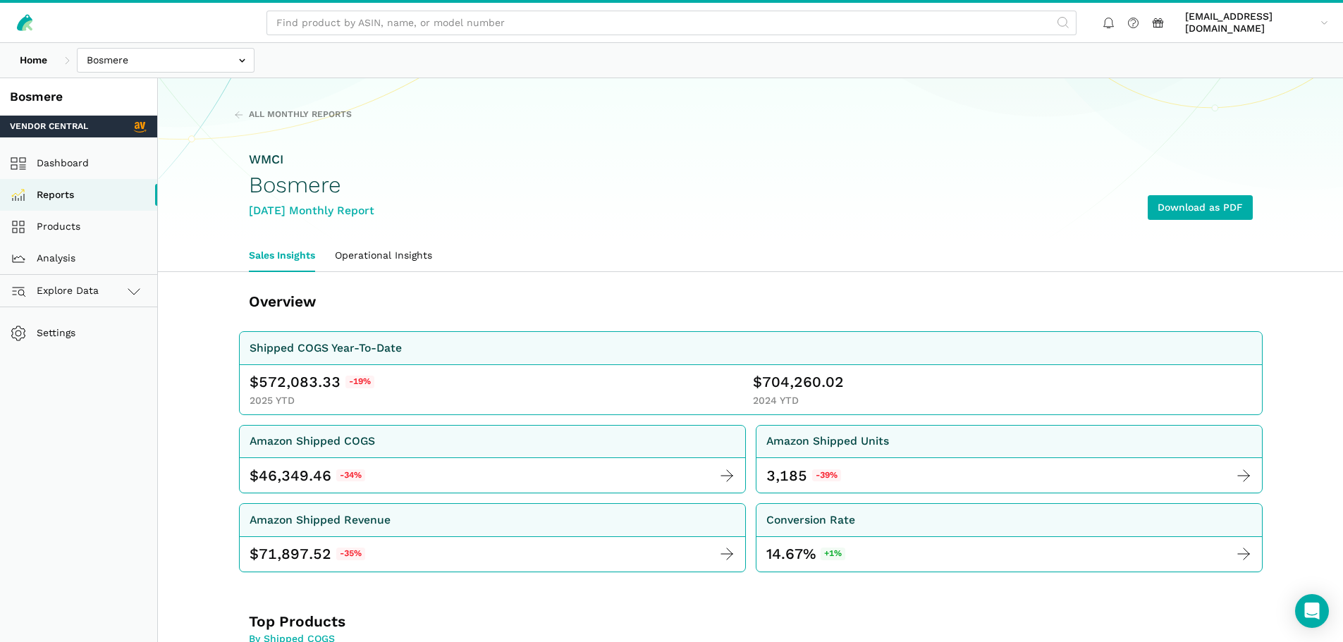
click at [624, 255] on ul "Sales Insights Operational Insights" at bounding box center [751, 256] width 1024 height 32
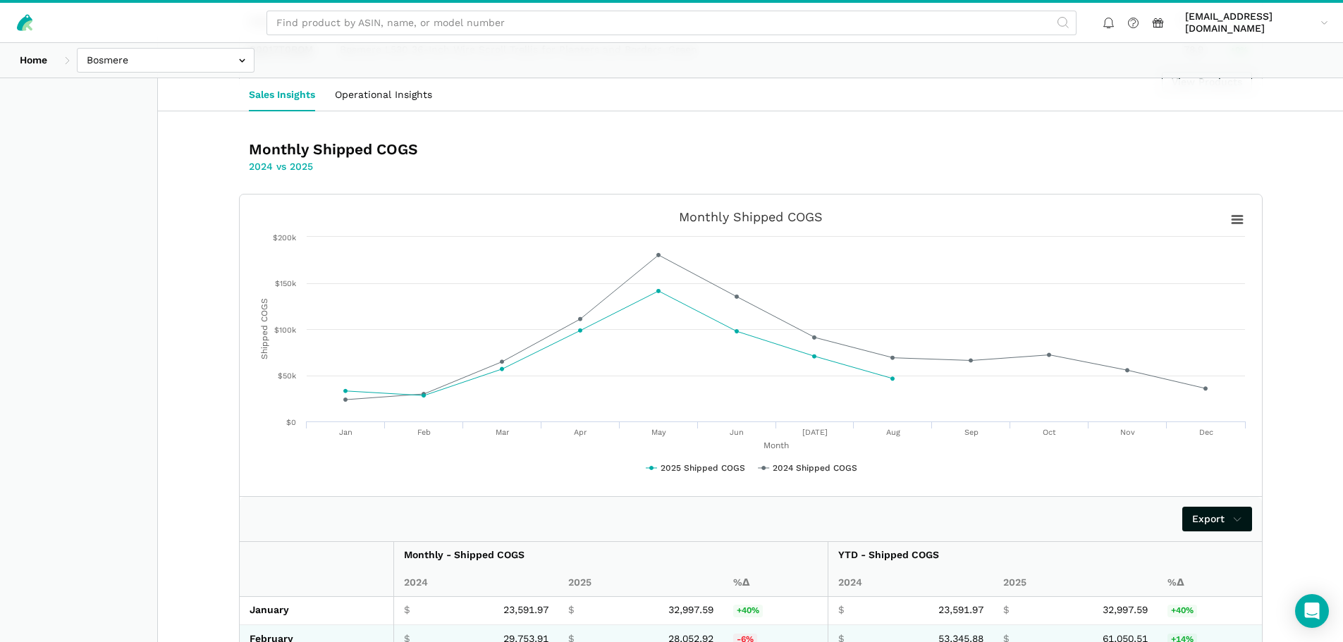
scroll to position [1693, 0]
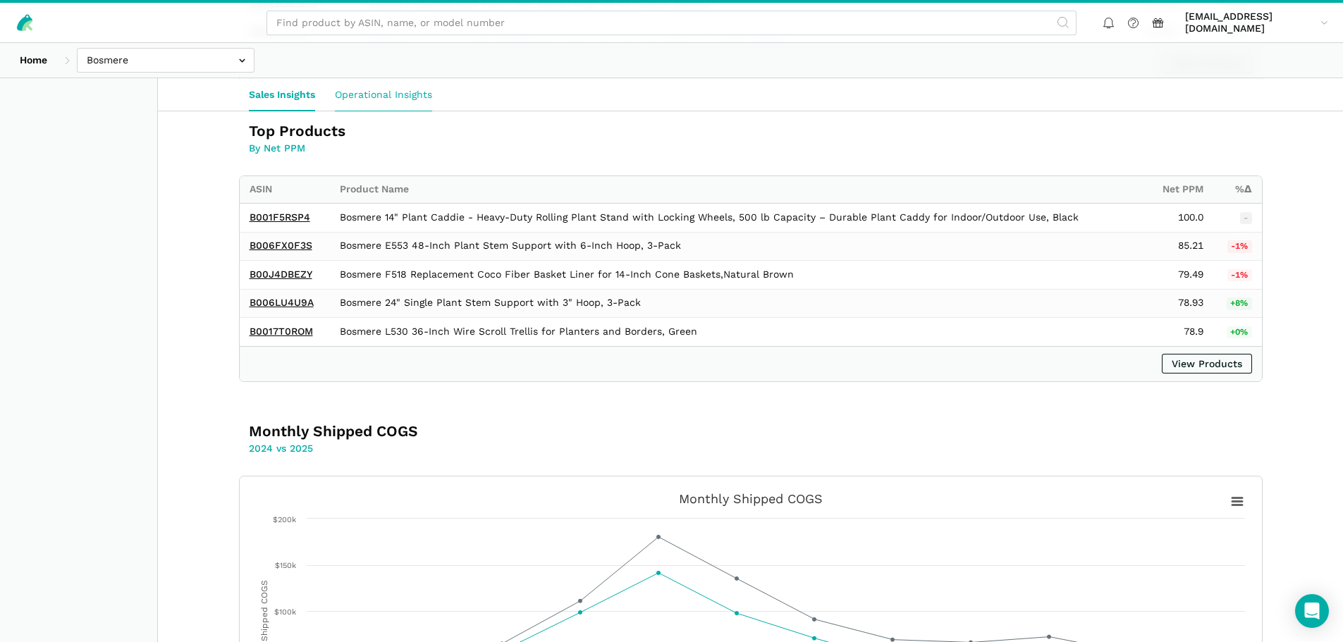
click at [398, 100] on link "Operational Insights" at bounding box center [383, 94] width 117 height 32
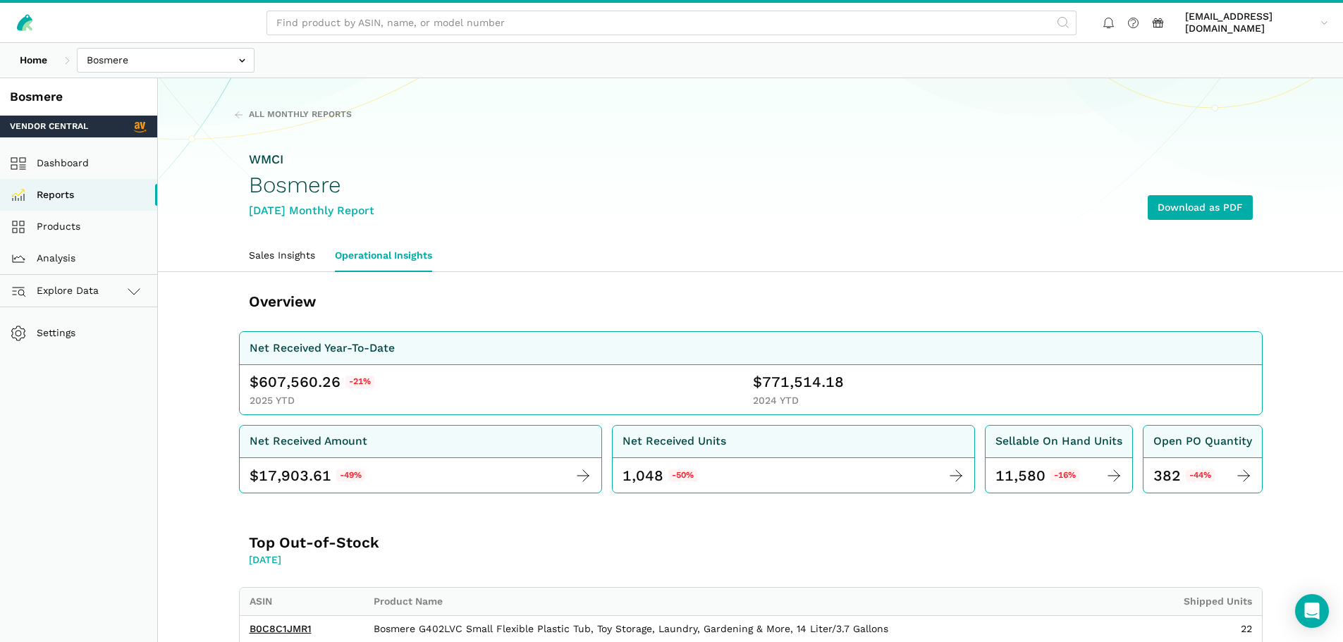
click at [292, 255] on link "Sales Insights" at bounding box center [282, 256] width 86 height 32
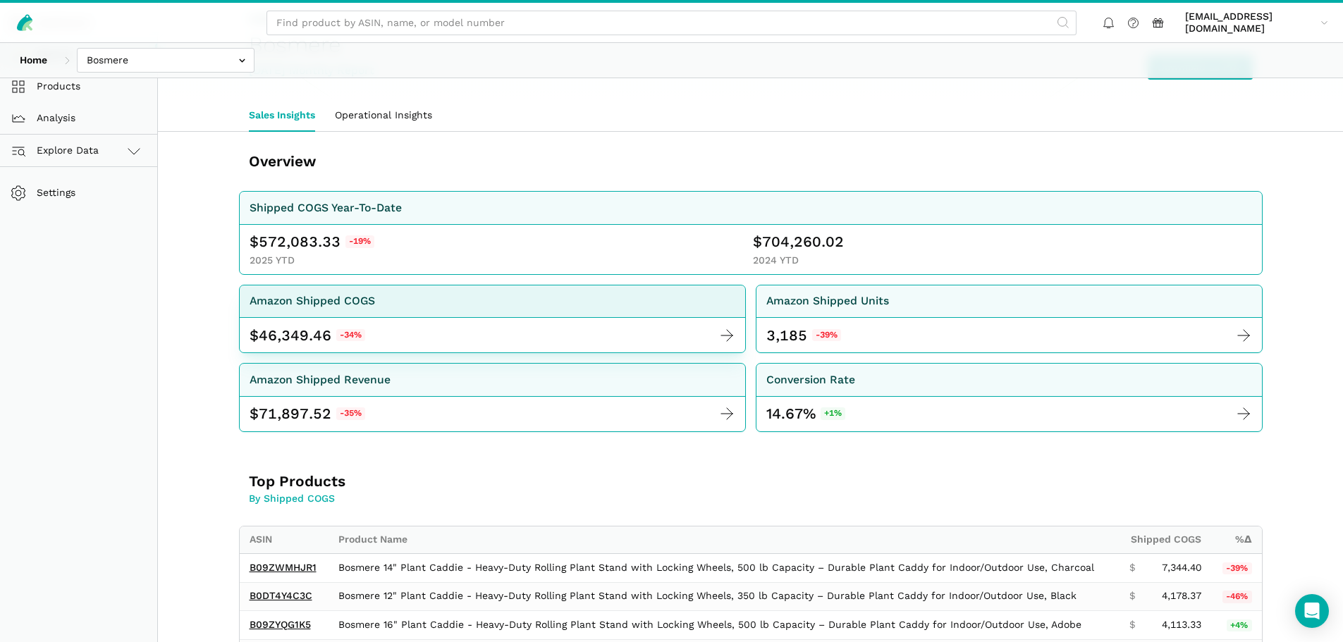
scroll to position [71, 0]
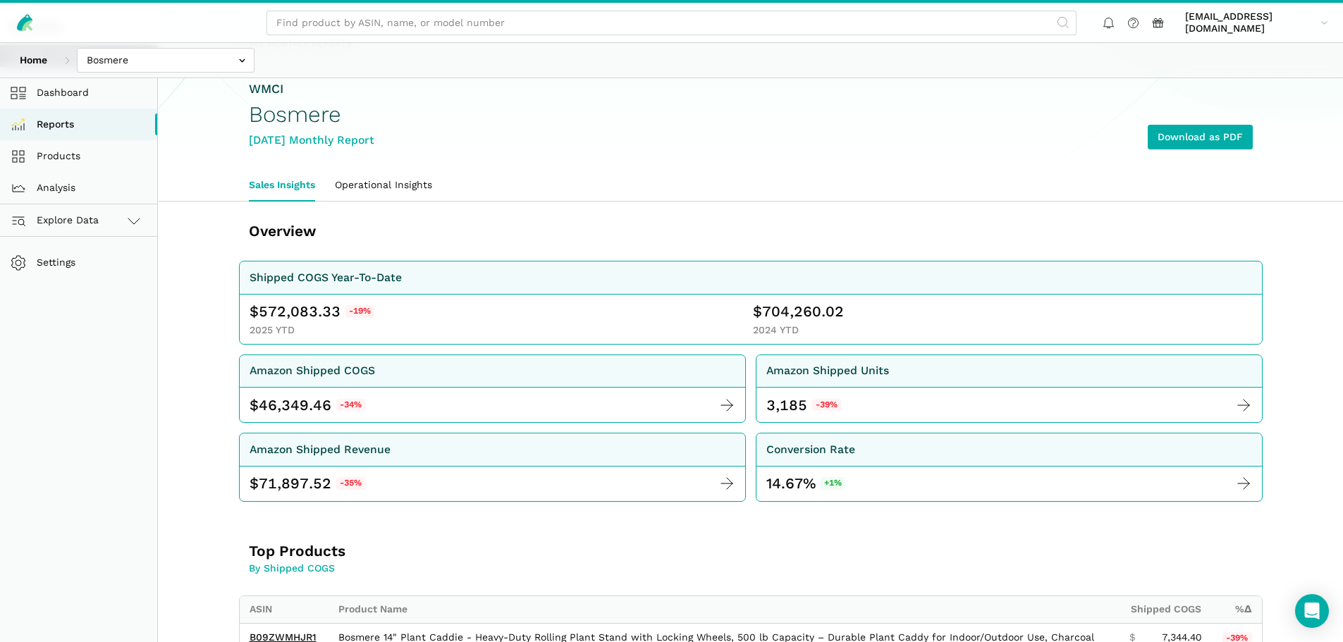
click at [370, 185] on link "Operational Insights" at bounding box center [383, 185] width 117 height 32
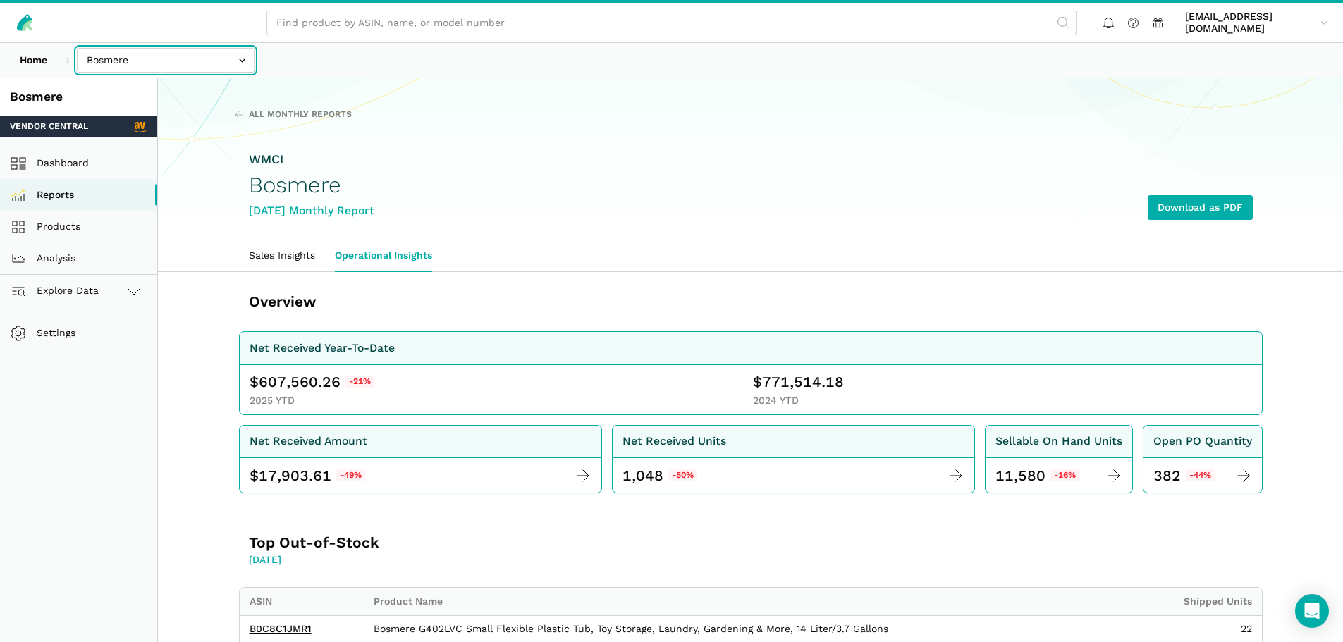
click at [118, 66] on input "text" at bounding box center [166, 60] width 178 height 25
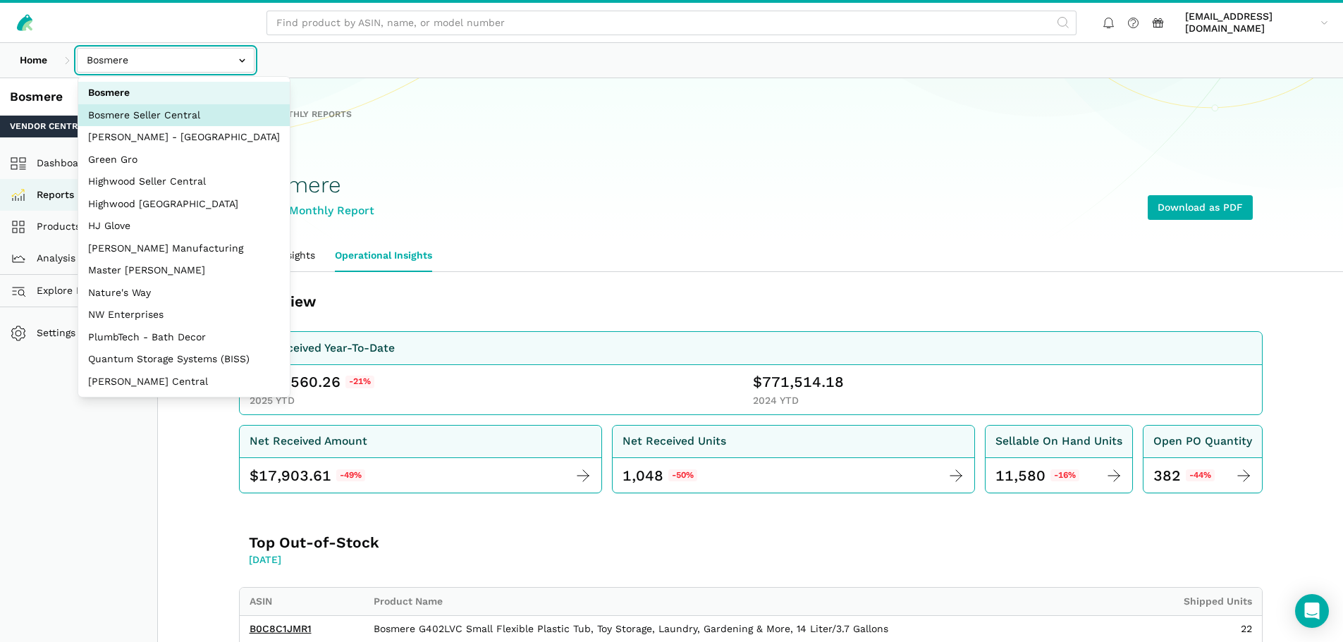
select select "BTBekgVqJuXJtKJ8xU18L4hA"
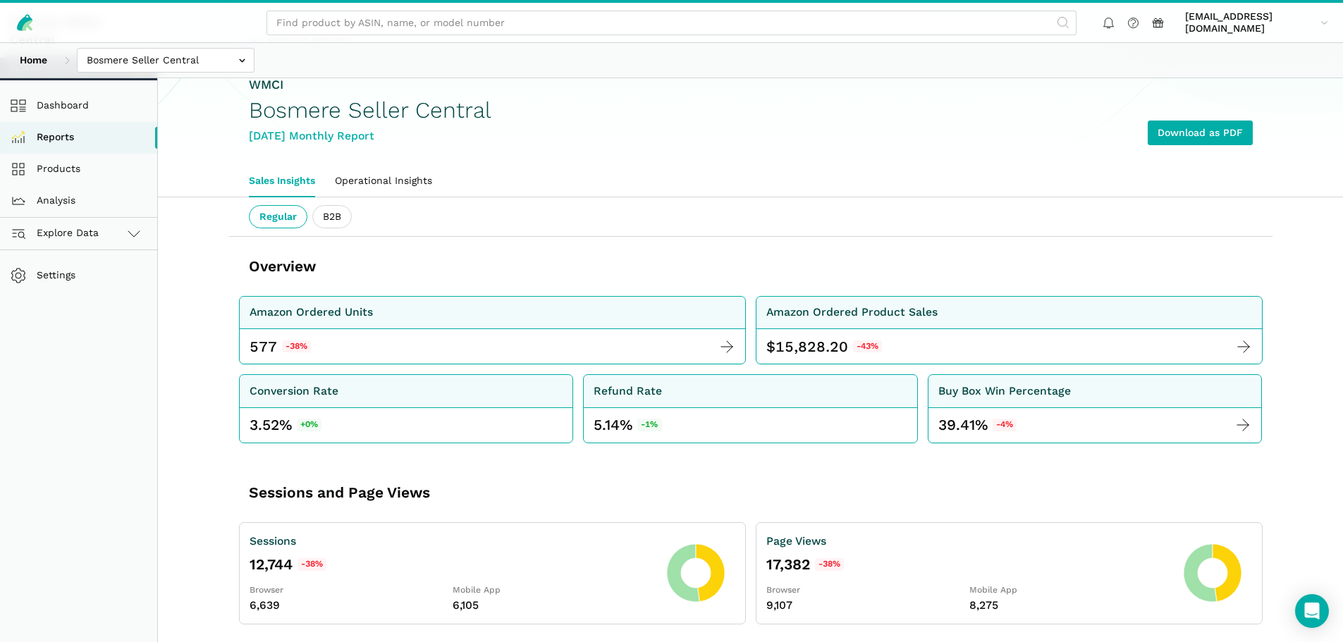
scroll to position [71, 0]
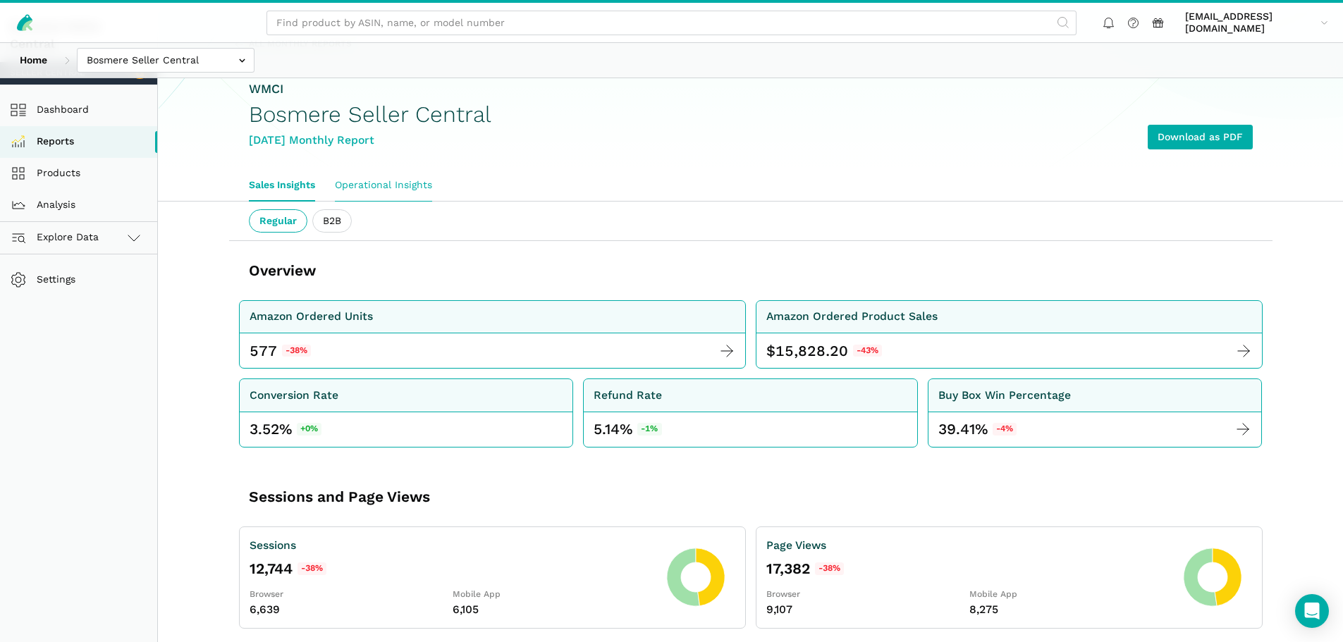
click at [413, 183] on link "Operational Insights" at bounding box center [383, 185] width 117 height 32
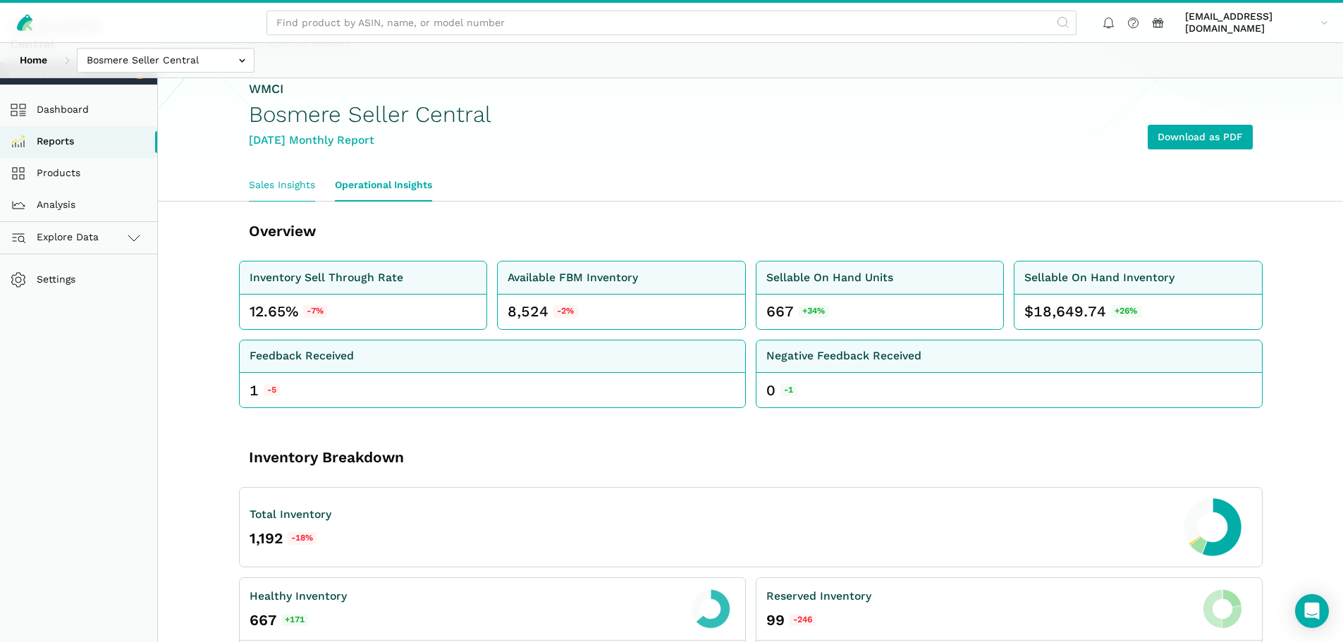
click at [293, 195] on link "Sales Insights" at bounding box center [282, 185] width 86 height 32
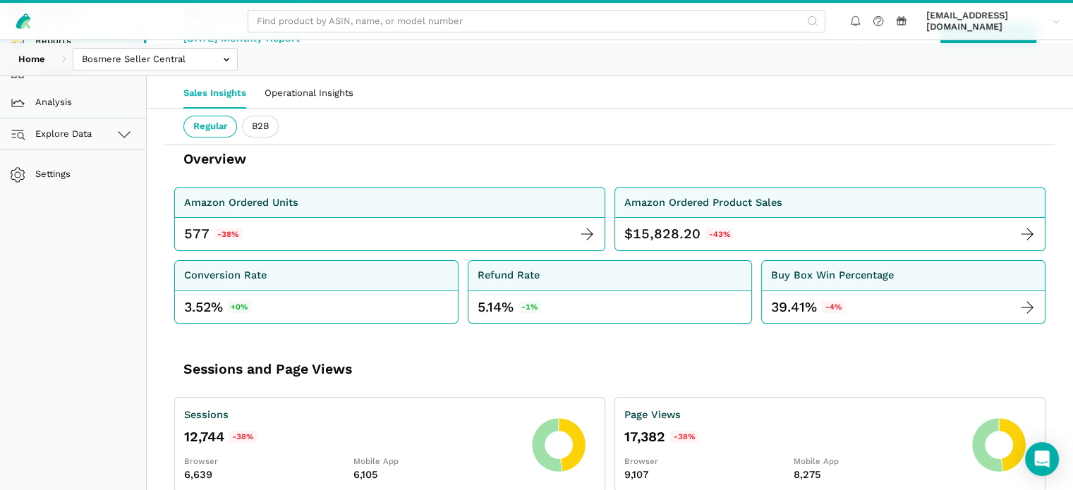
scroll to position [228, 0]
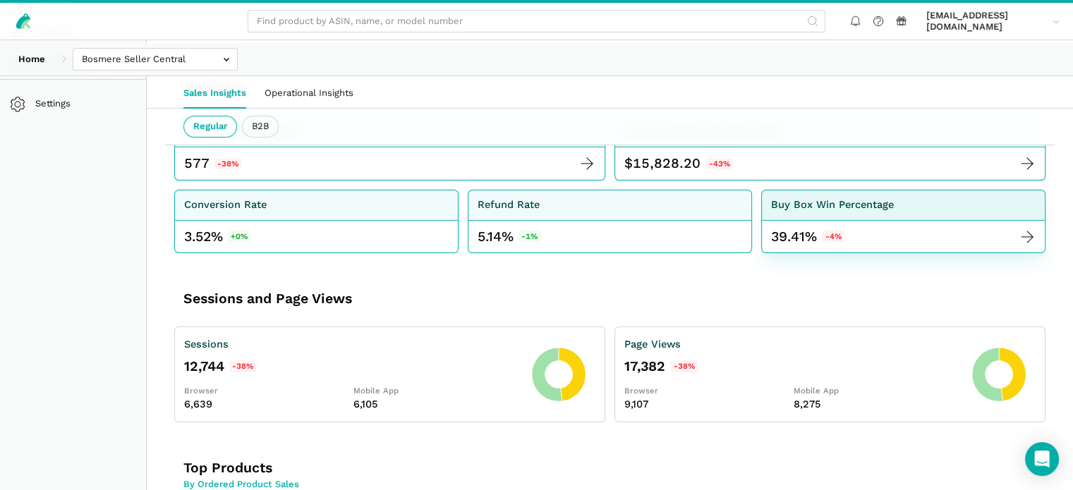
click at [933, 253] on div "39.41% -4%" at bounding box center [903, 237] width 283 height 32
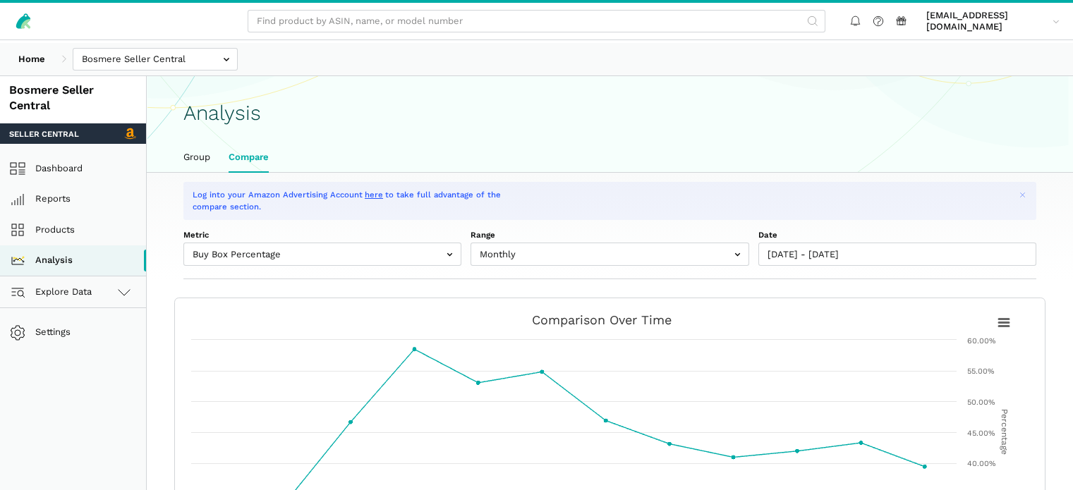
select select "buy_box_percentage"
select select "Monthly"
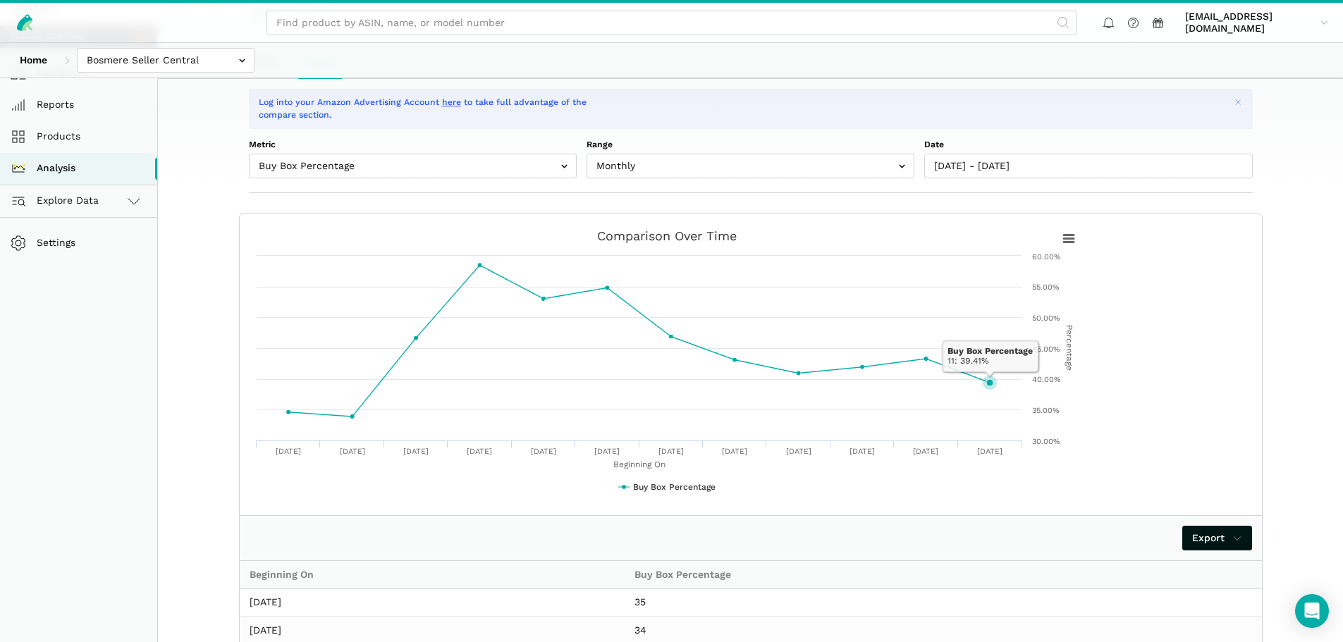
scroll to position [96, 0]
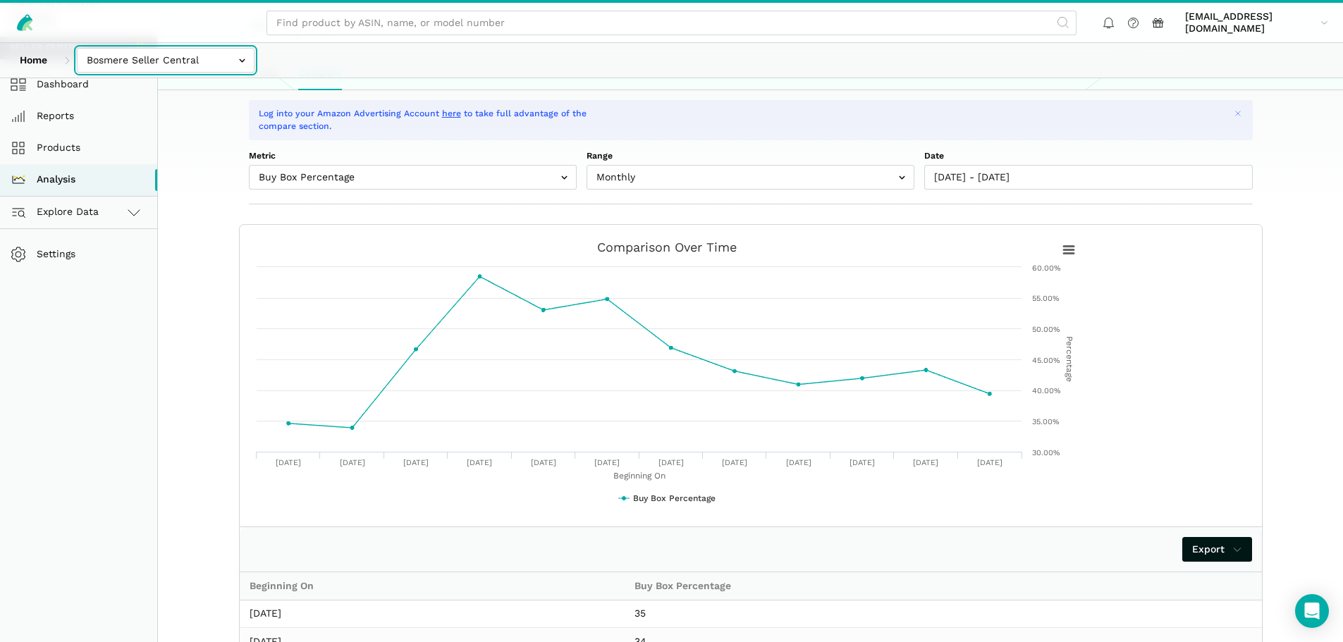
click at [190, 65] on input "text" at bounding box center [166, 60] width 178 height 25
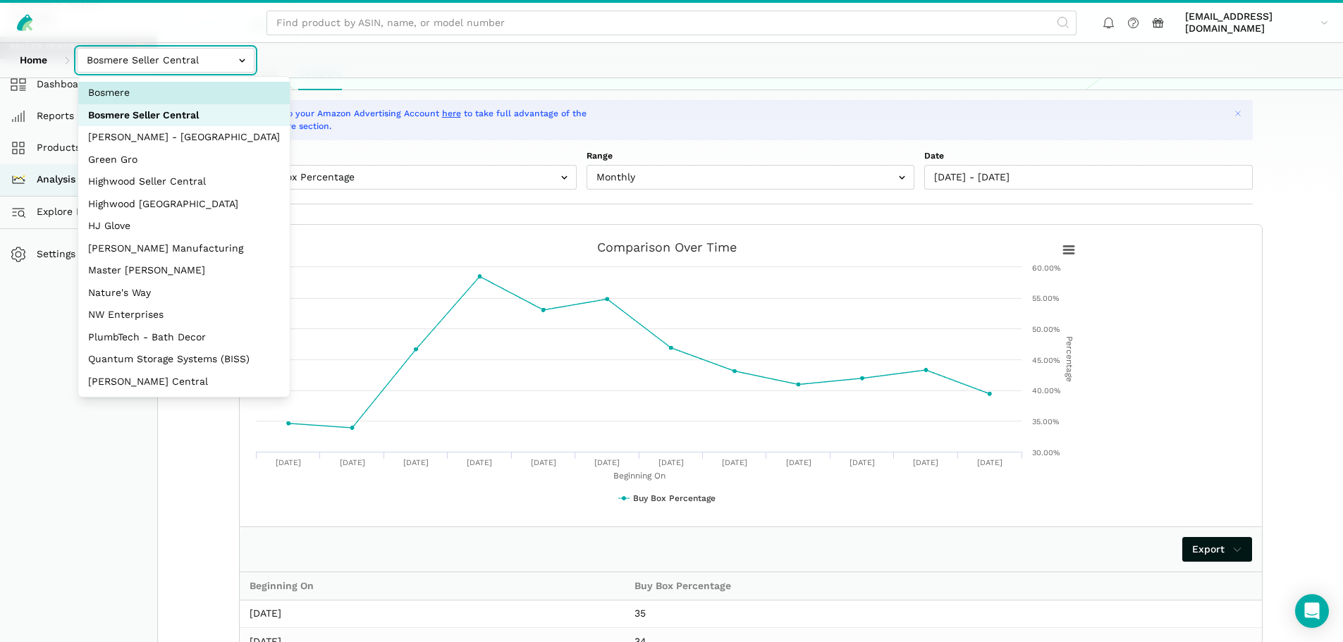
select select "V2pX19LsCJCUPTsPNmr2kmqu"
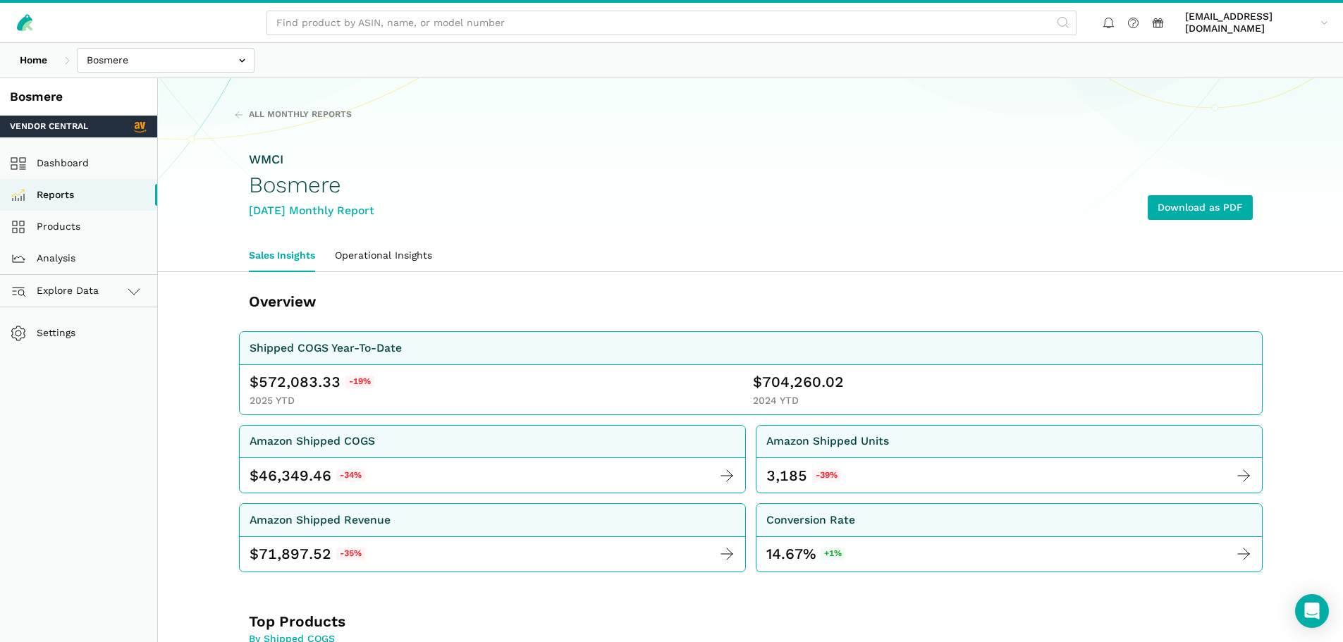
scroll to position [71, 0]
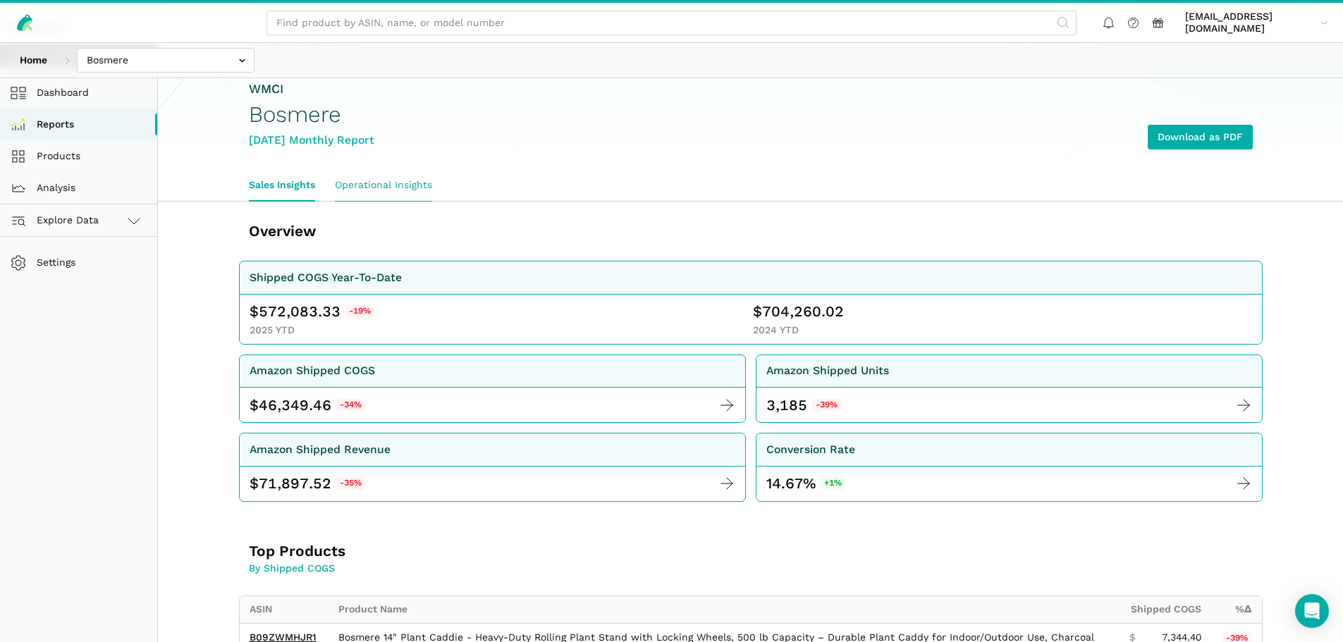
click at [367, 185] on link "Operational Insights" at bounding box center [383, 185] width 117 height 32
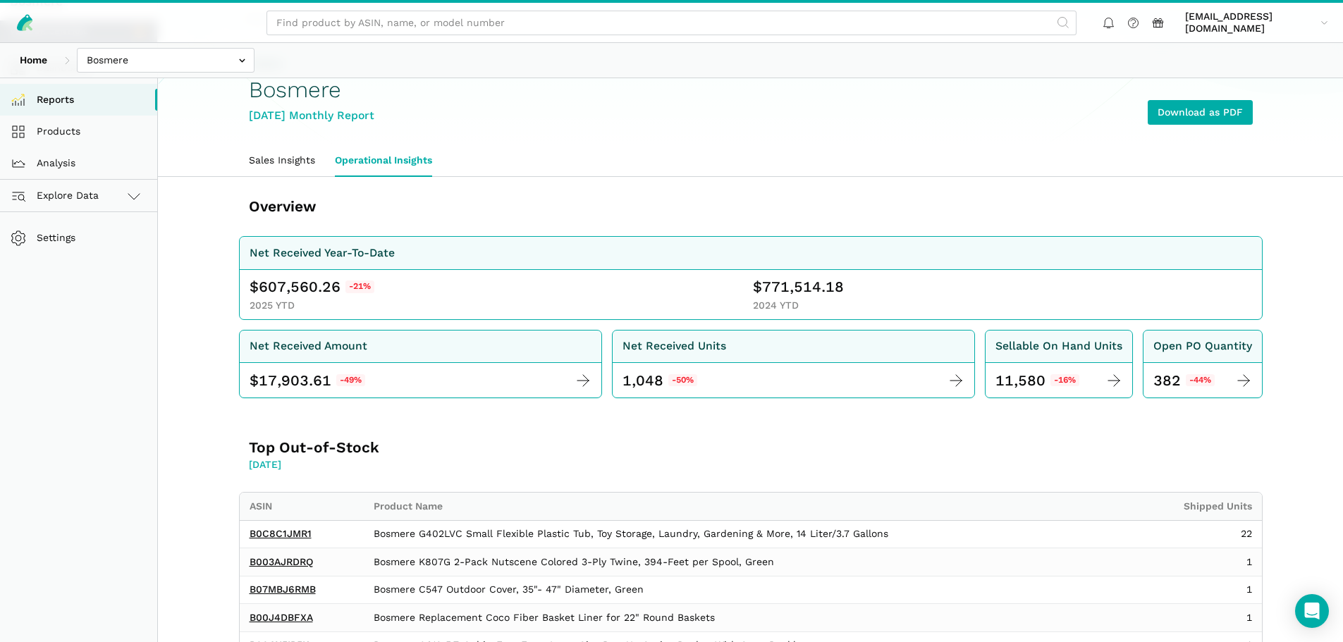
scroll to position [71, 0]
